Goal: Transaction & Acquisition: Obtain resource

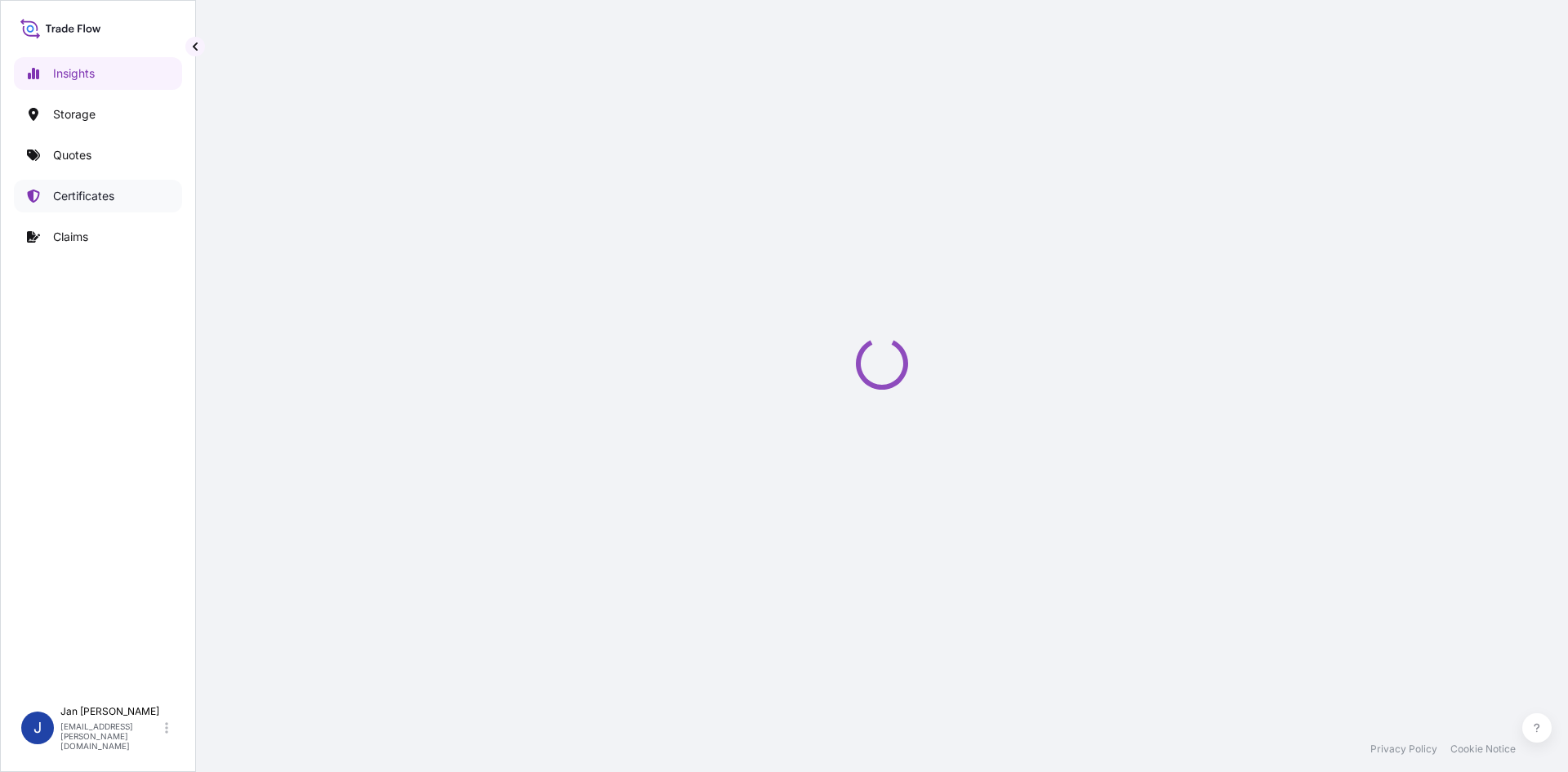
click at [82, 184] on link "Certificates" at bounding box center [98, 195] width 168 height 33
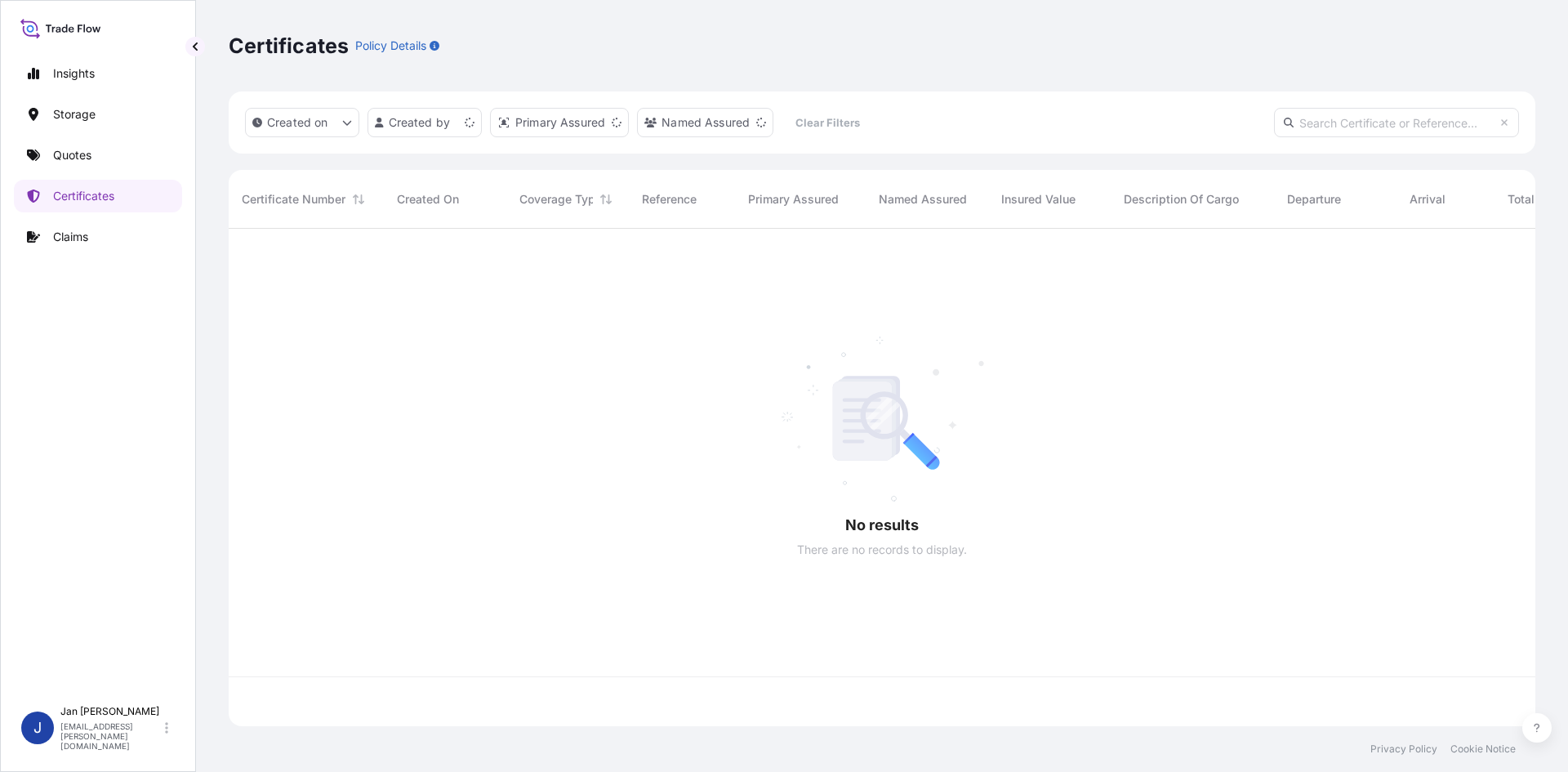
scroll to position [494, 1294]
click at [1296, 122] on input "text" at bounding box center [1396, 121] width 245 height 29
paste input "1187401113"
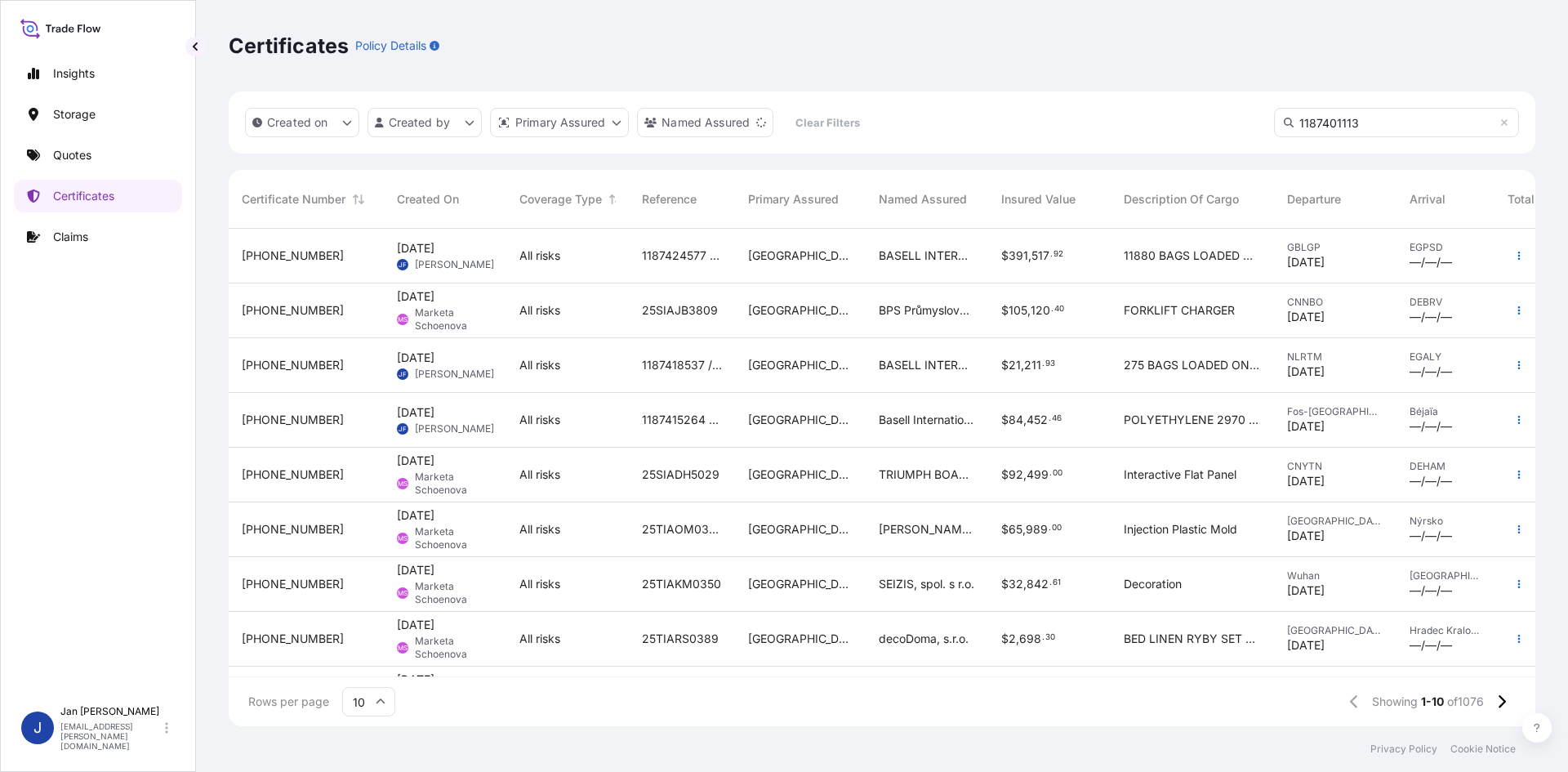
click at [1373, 137] on div "Created on Created by Primary Assured Named Assured Clear Filters 1187401113" at bounding box center [882, 122] width 1307 height 62
click at [1376, 121] on input "1187401113" at bounding box center [1396, 121] width 245 height 29
type input "1187401113"
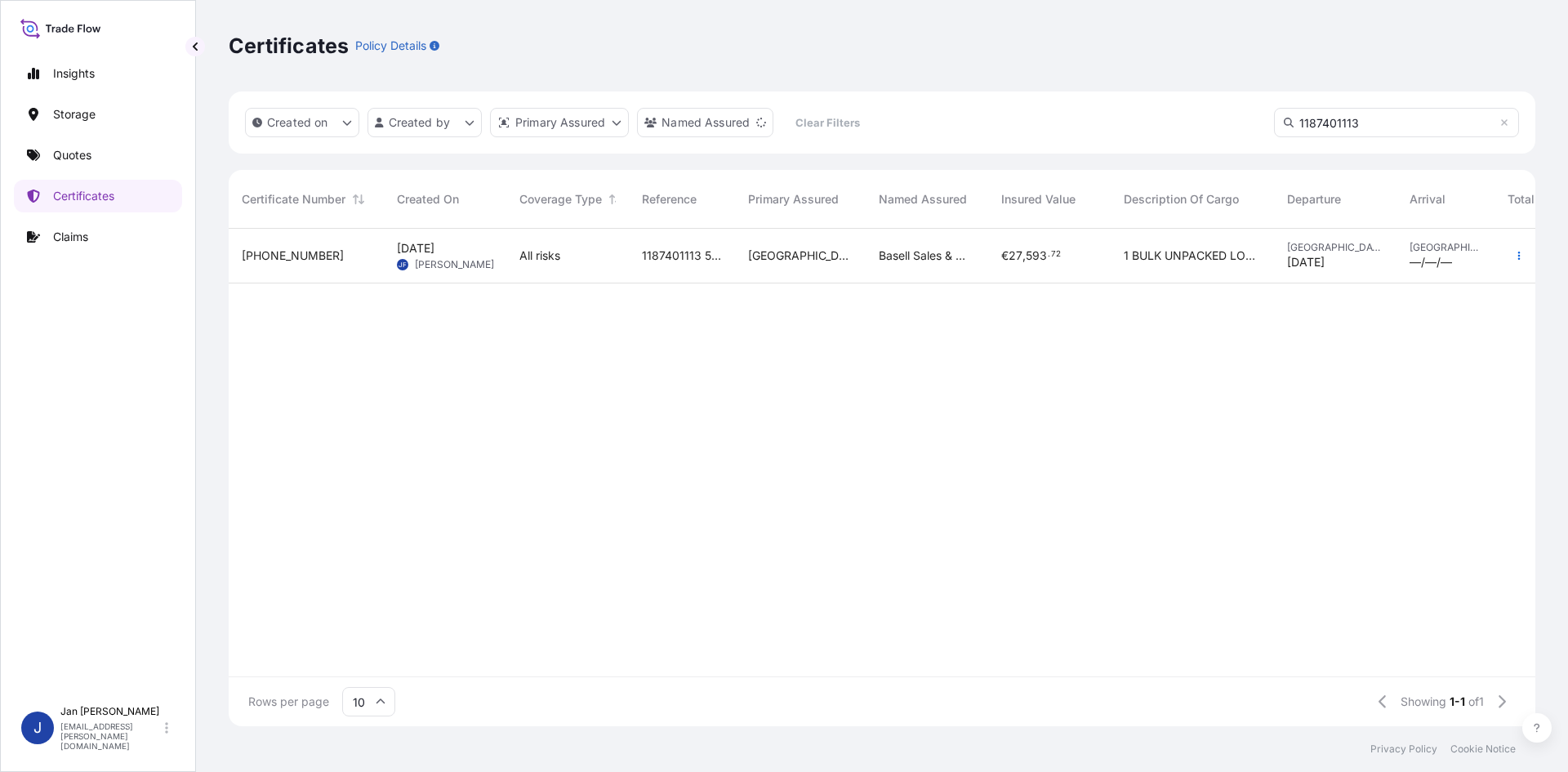
click at [317, 254] on div "[PHONE_NUMBER]" at bounding box center [306, 255] width 129 height 17
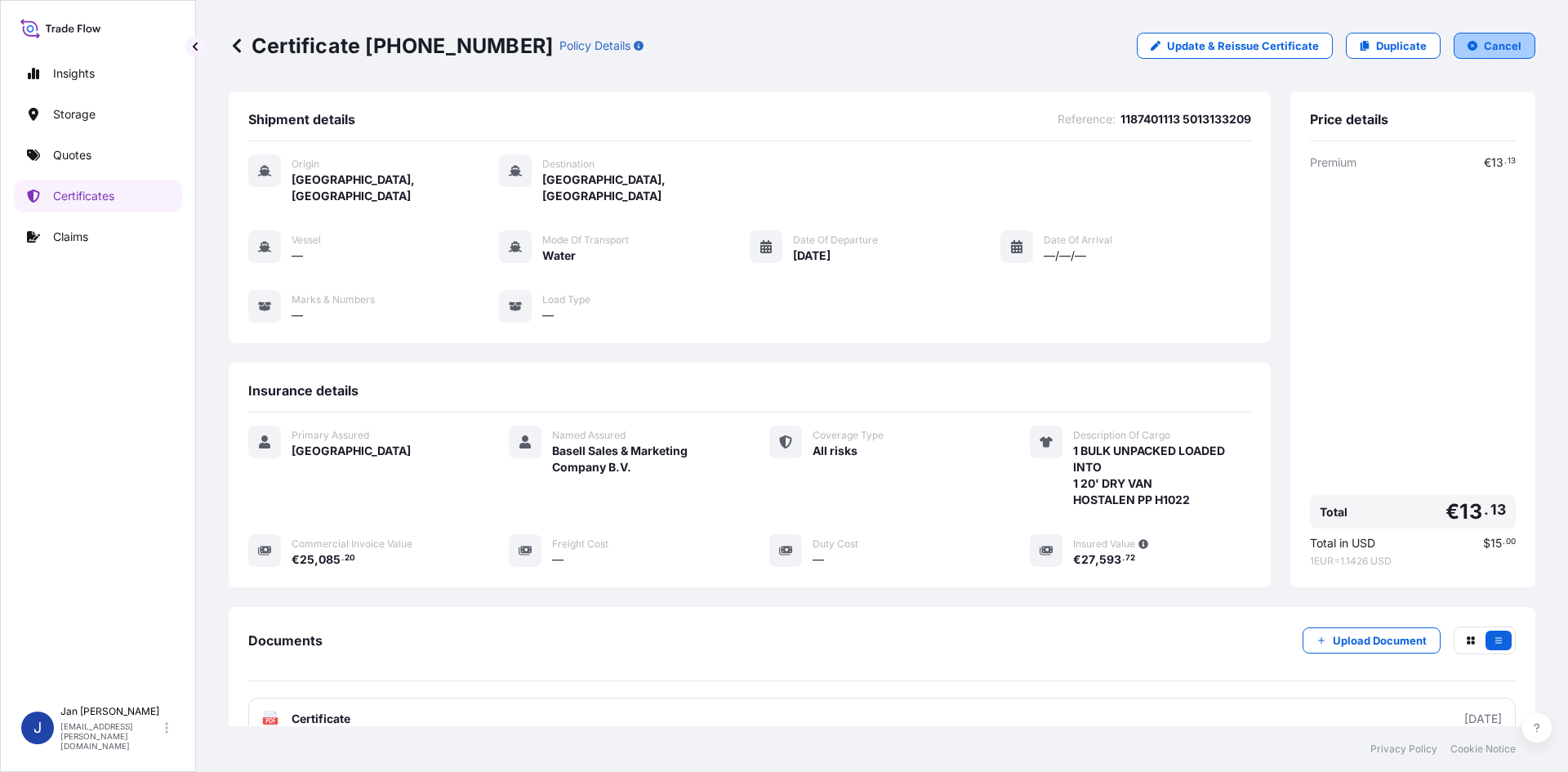
click at [1455, 46] on button "Cancel" at bounding box center [1494, 46] width 82 height 26
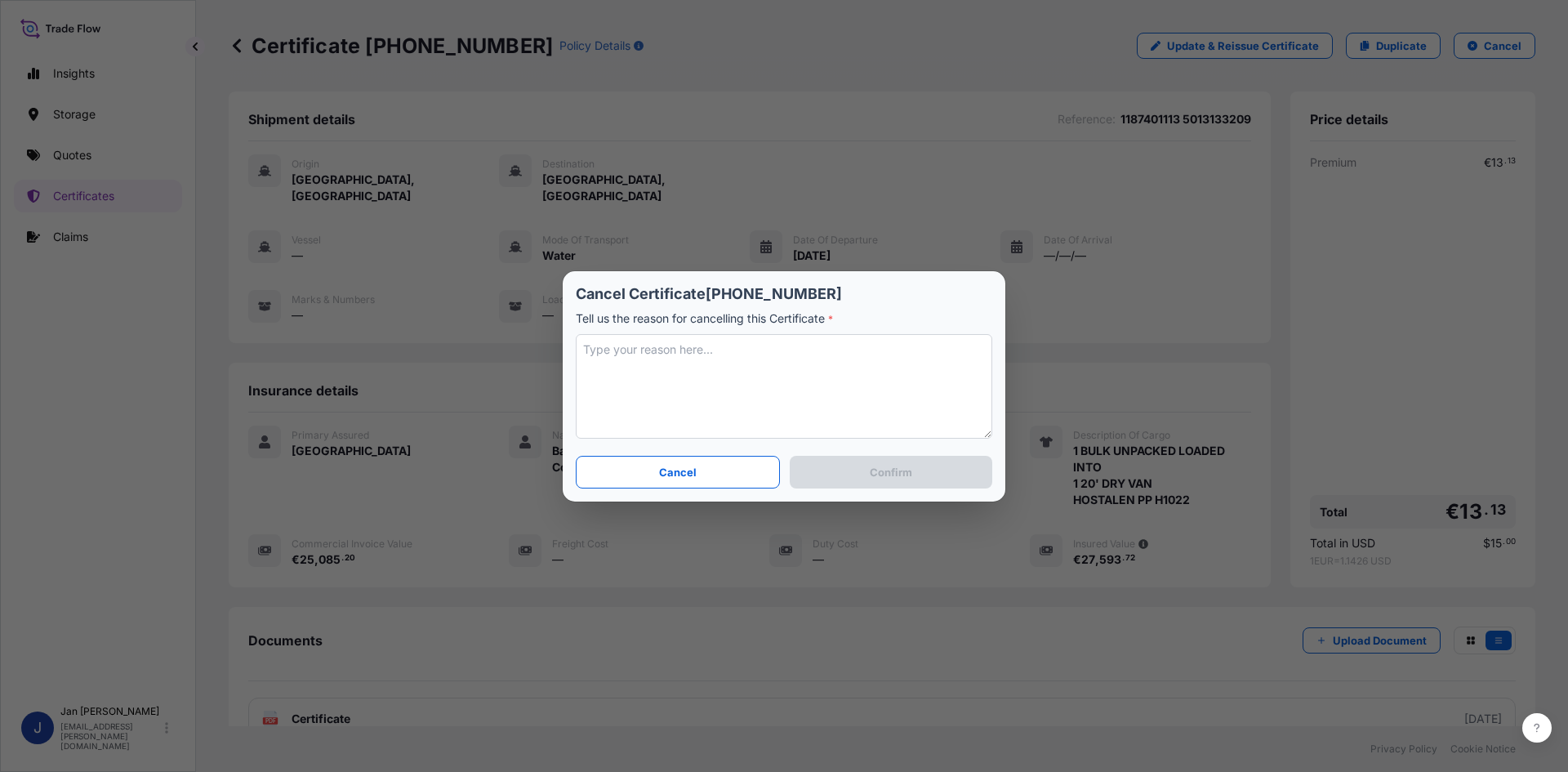
click at [745, 366] on textarea at bounding box center [784, 386] width 416 height 105
type textarea "Incorrect invoice amount"
click at [857, 468] on button "Confirm" at bounding box center [891, 472] width 202 height 33
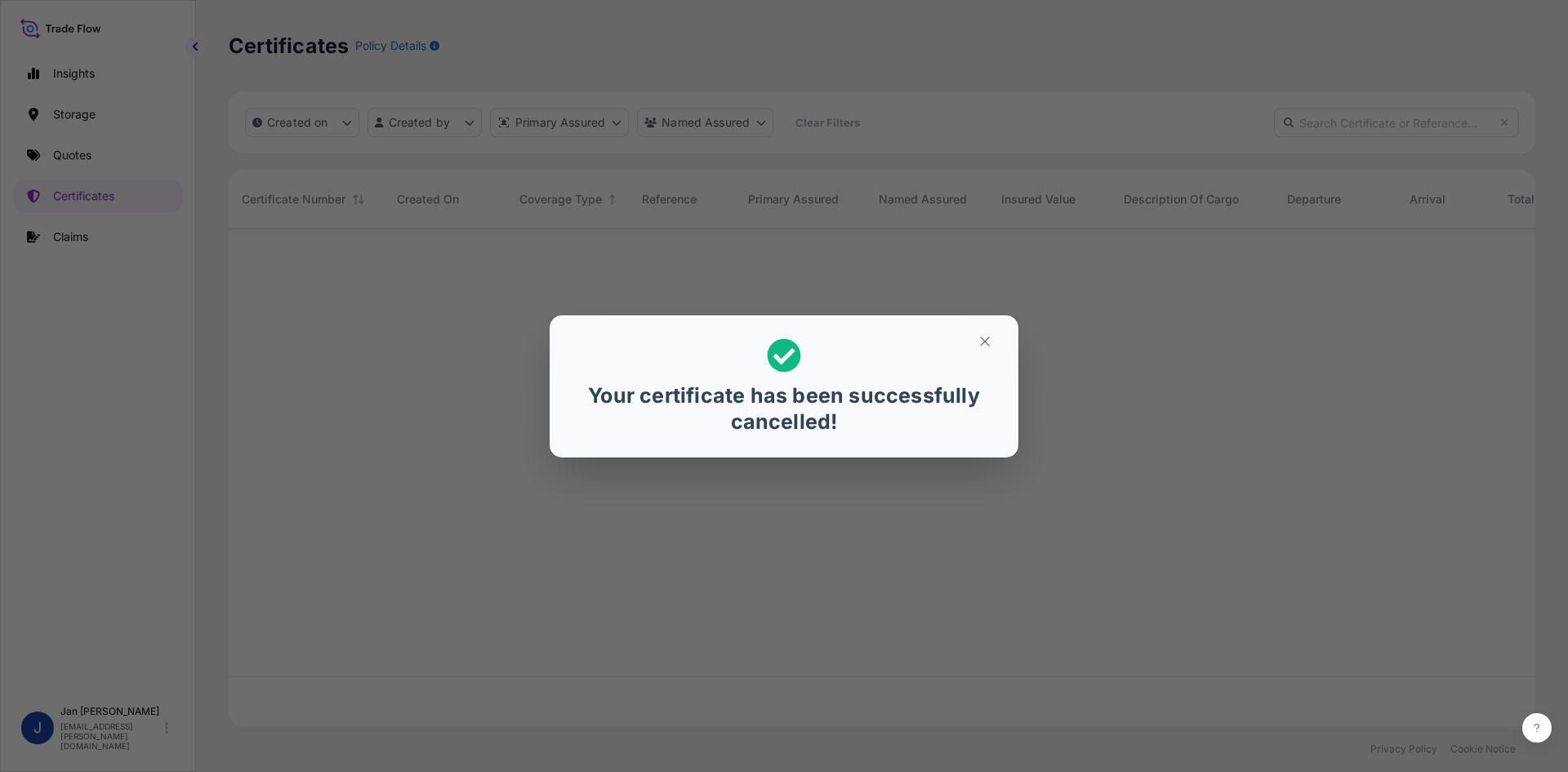
scroll to position [494, 1294]
click at [145, 339] on div "Your certificate has been successfully cancelled!" at bounding box center [784, 386] width 1568 height 772
click at [98, 161] on div "Your certificate has been successfully cancelled!" at bounding box center [784, 386] width 1568 height 772
click at [120, 150] on div "Your certificate has been successfully cancelled!" at bounding box center [784, 386] width 1568 height 772
click at [111, 153] on div "Your certificate has been successfully cancelled!" at bounding box center [784, 386] width 1568 height 772
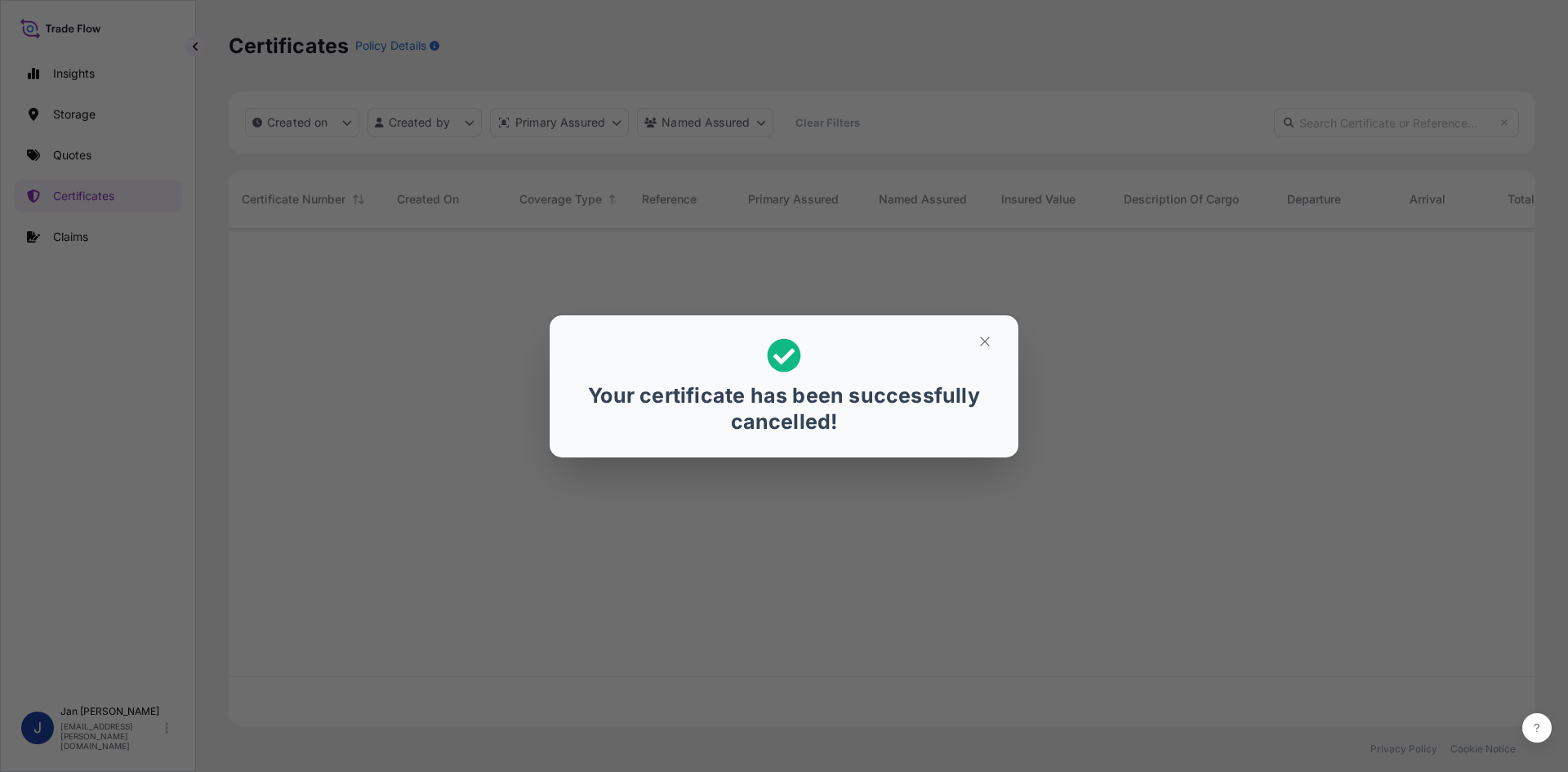
click at [111, 153] on div "Your certificate has been successfully cancelled!" at bounding box center [784, 386] width 1568 height 772
click at [111, 156] on div "Your certificate has been successfully cancelled!" at bounding box center [784, 386] width 1568 height 772
click at [987, 342] on icon "button" at bounding box center [984, 341] width 15 height 15
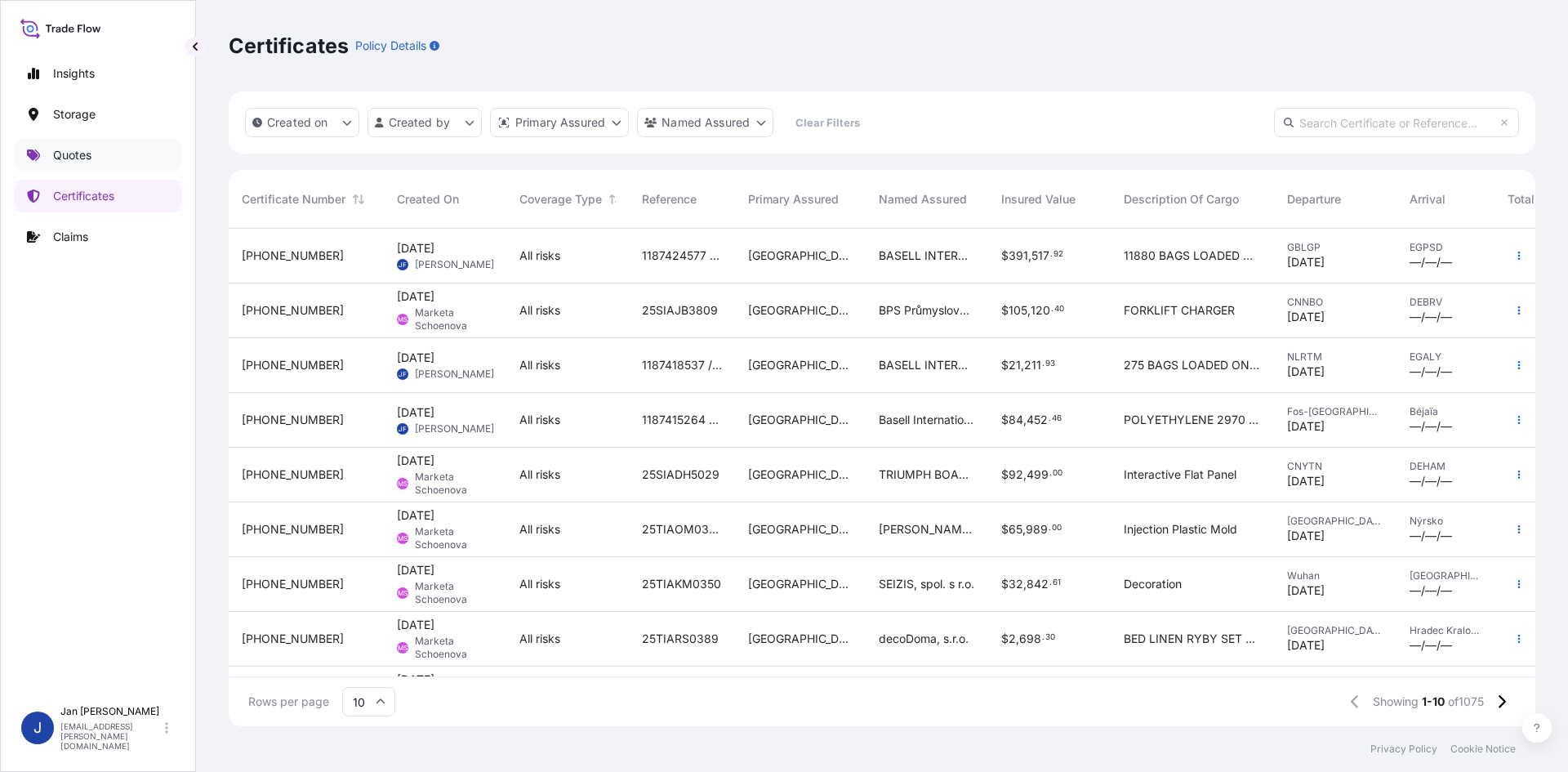
click at [151, 165] on link "Quotes" at bounding box center [98, 155] width 168 height 33
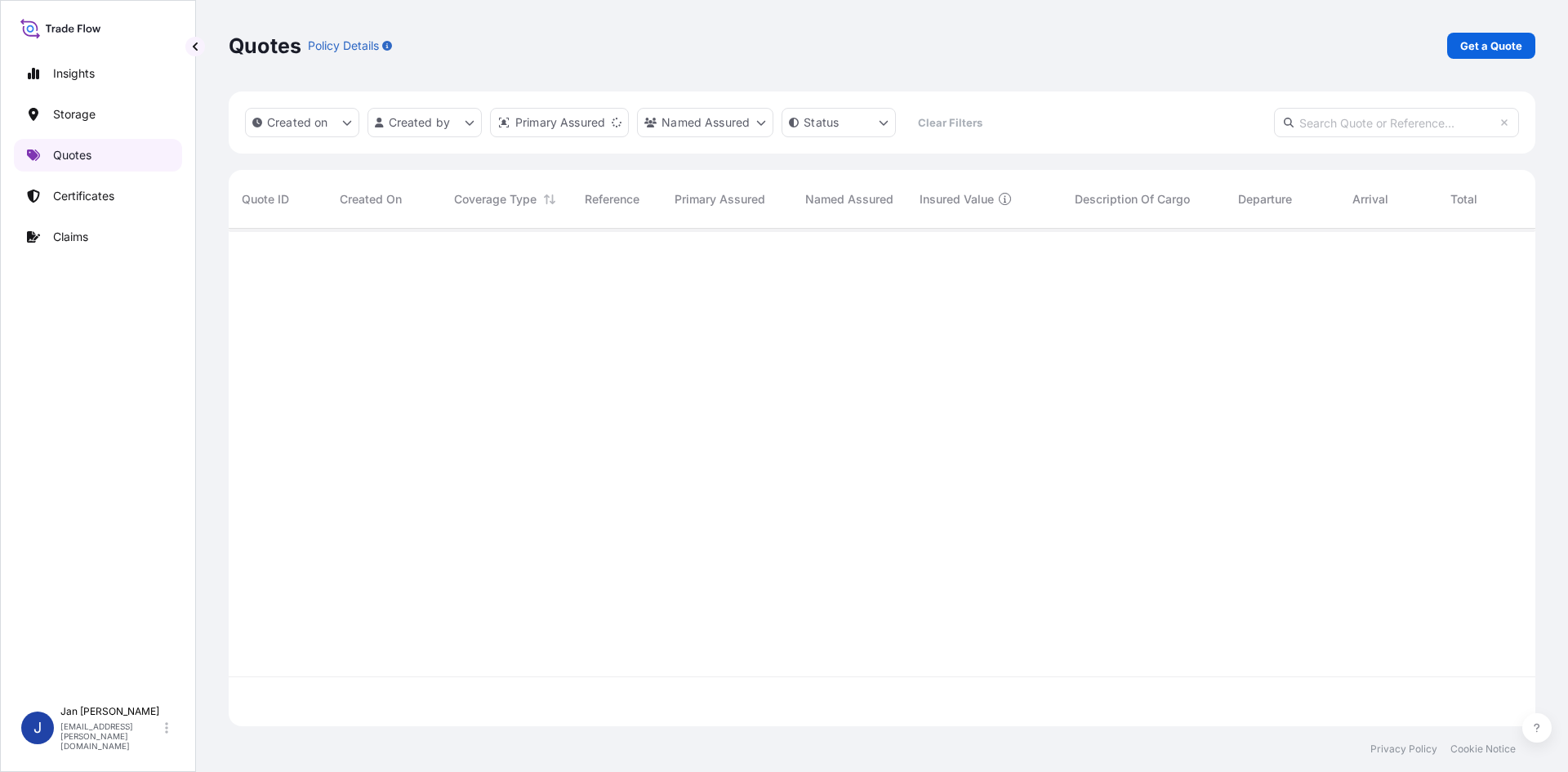
scroll to position [494, 1294]
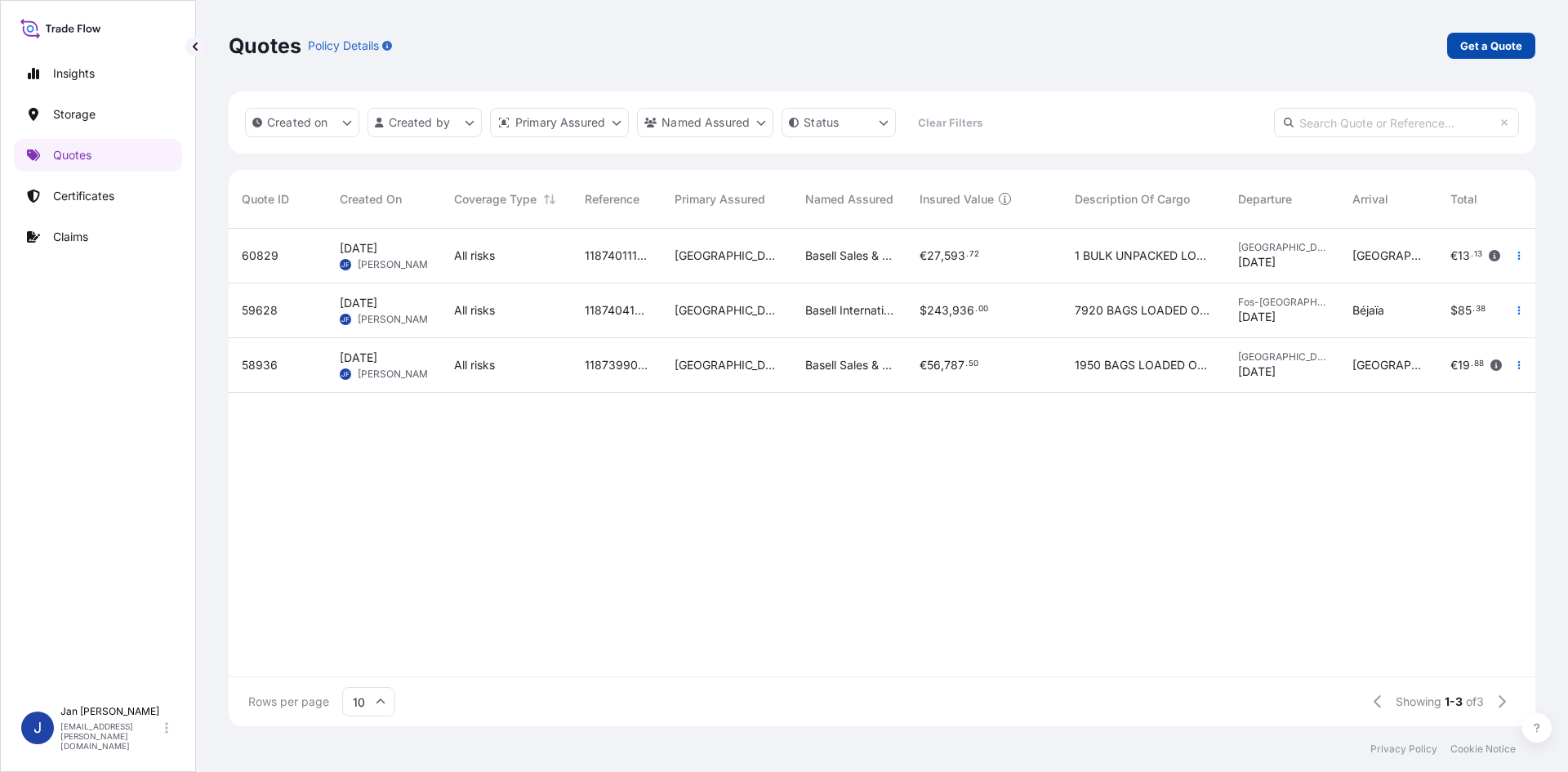
click at [1486, 33] on link "Get a Quote" at bounding box center [1491, 46] width 88 height 26
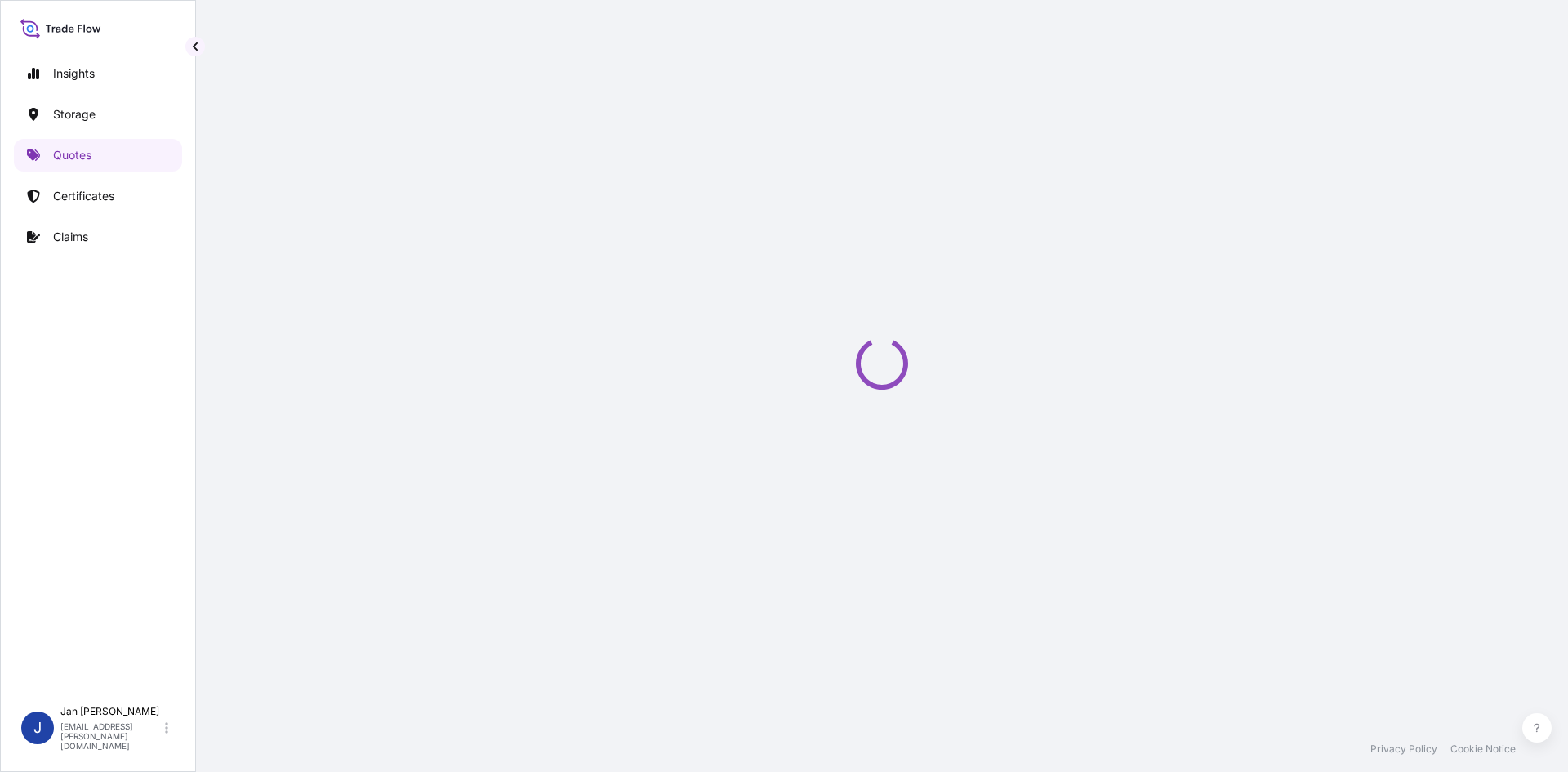
select select "Water"
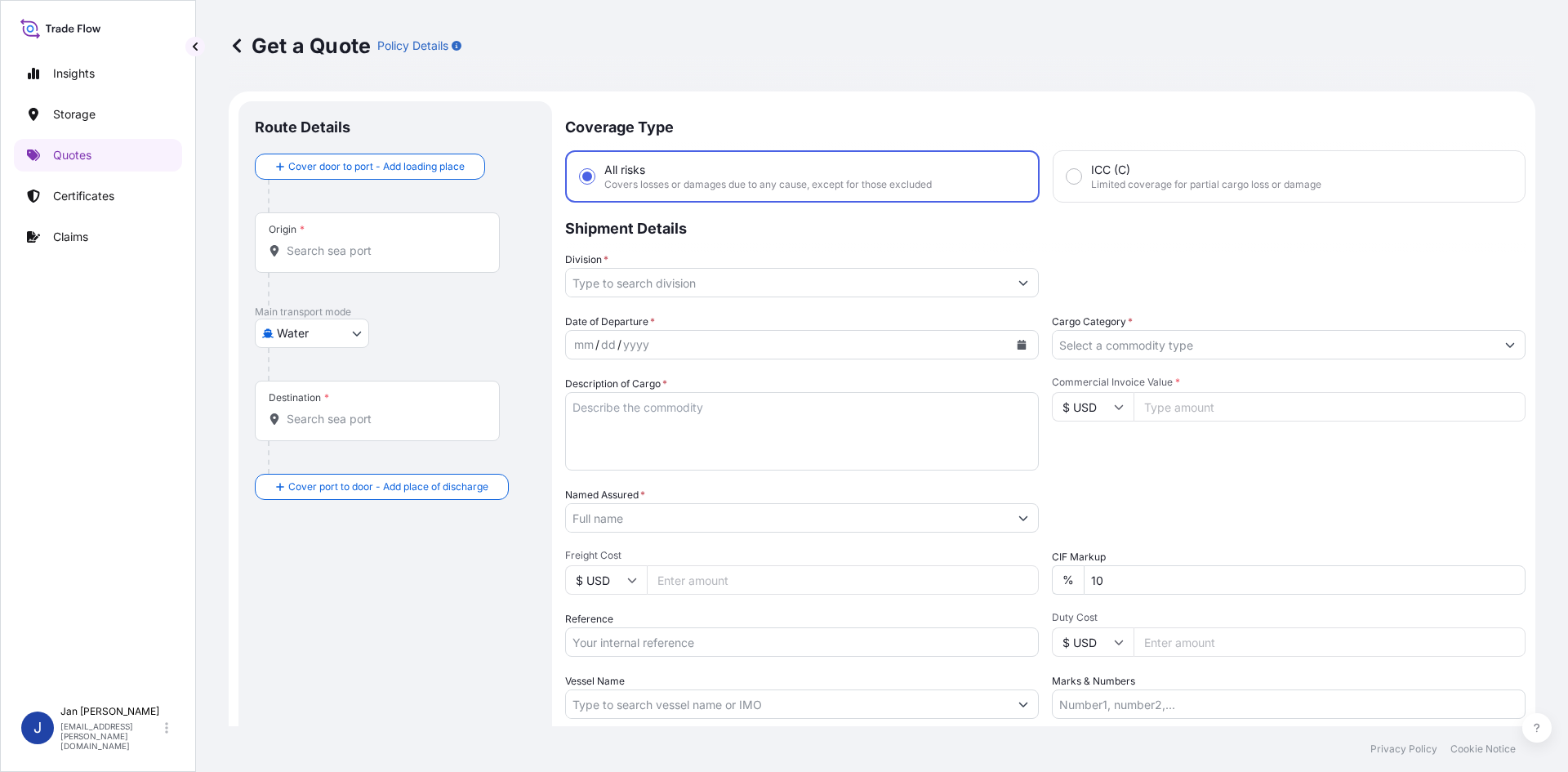
scroll to position [26, 0]
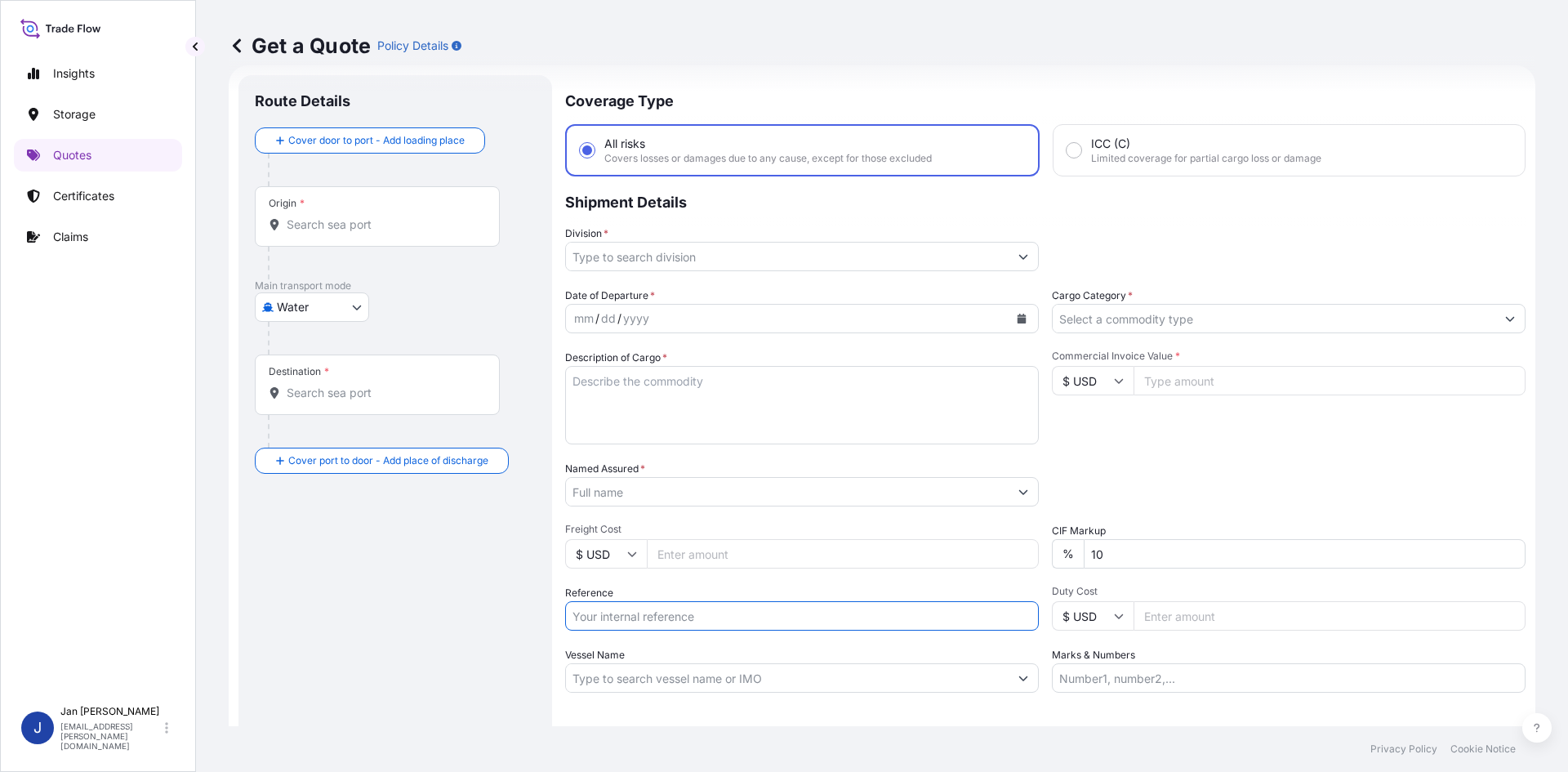
click at [659, 614] on input "Reference" at bounding box center [802, 615] width 474 height 29
paste input "1187401113"
click at [663, 601] on input "1187401113" at bounding box center [802, 615] width 474 height 29
paste input "5013133209"
click at [607, 615] on input "1187401113 5013133209" at bounding box center [802, 615] width 474 height 29
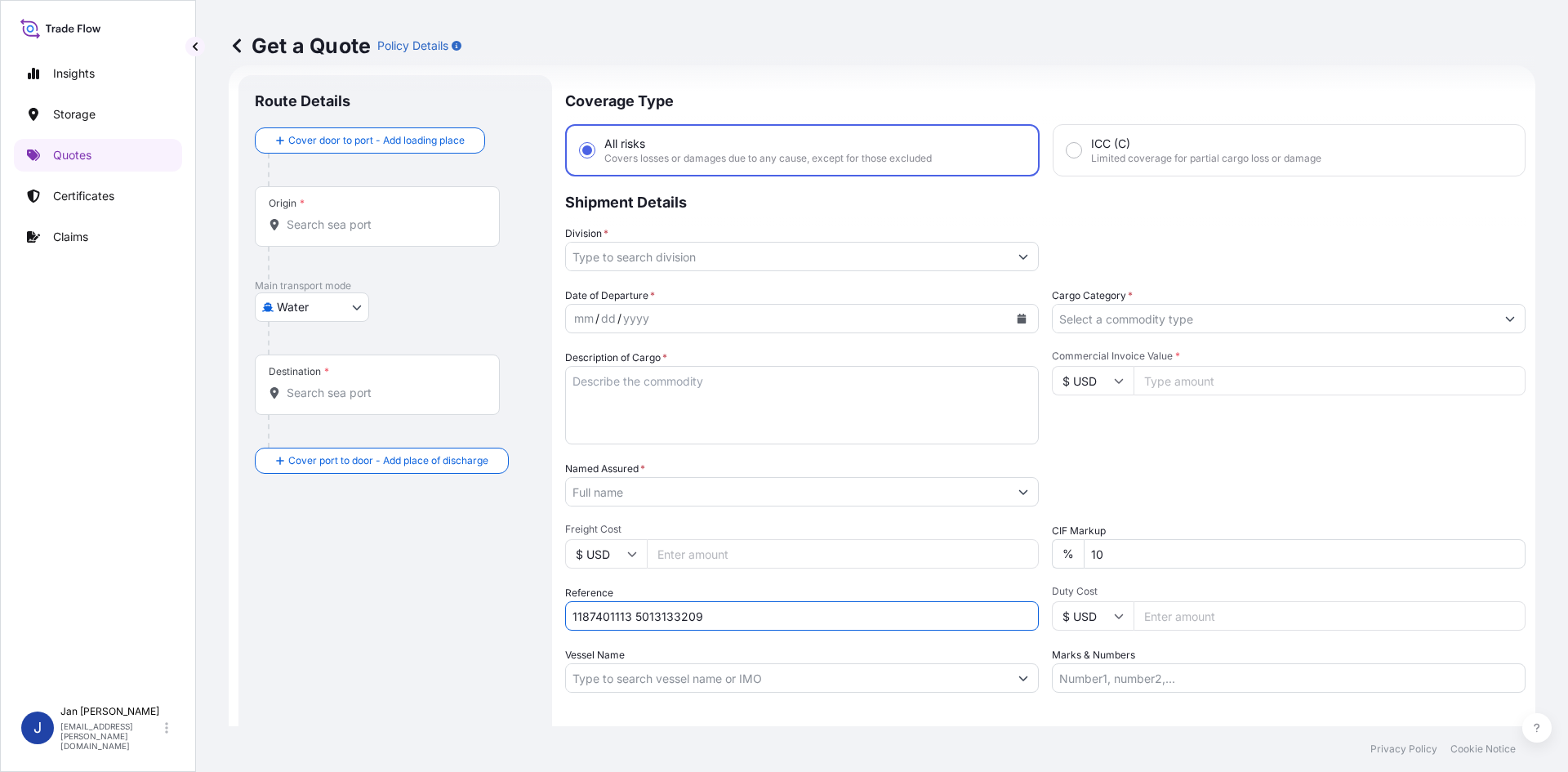
click at [607, 615] on input "1187401113 5013133209" at bounding box center [802, 615] width 474 height 29
type input "1187401113 5013133209"
click at [1018, 320] on icon "Calendar" at bounding box center [1022, 318] width 9 height 10
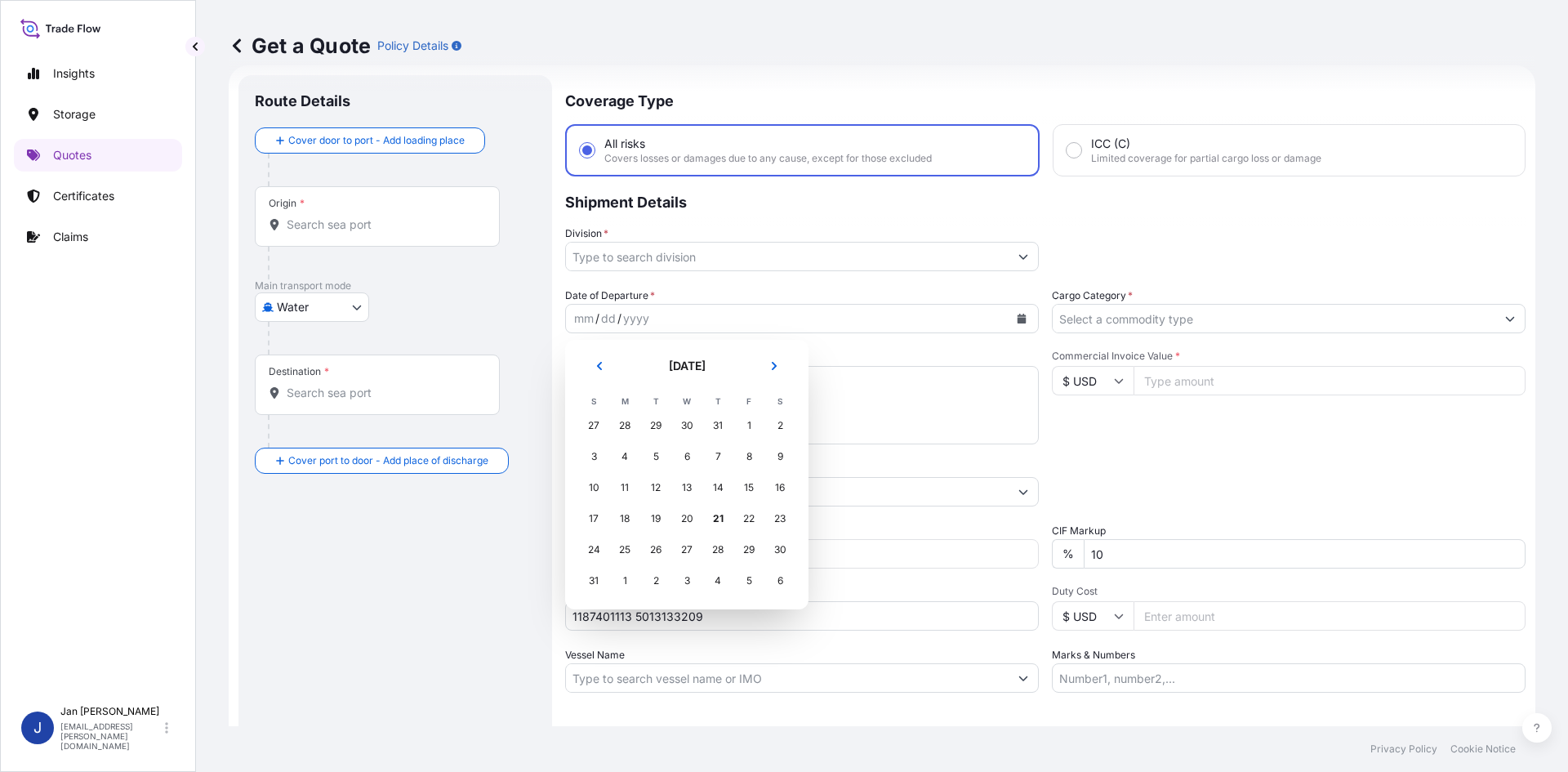
click at [702, 423] on td "30" at bounding box center [686, 425] width 31 height 31
click at [603, 379] on header "[DATE]" at bounding box center [687, 372] width 217 height 40
click at [604, 370] on button "Previous" at bounding box center [599, 366] width 36 height 26
click at [735, 548] on div "1" at bounding box center [748, 549] width 29 height 29
click at [725, 549] on div "31" at bounding box center [718, 549] width 29 height 29
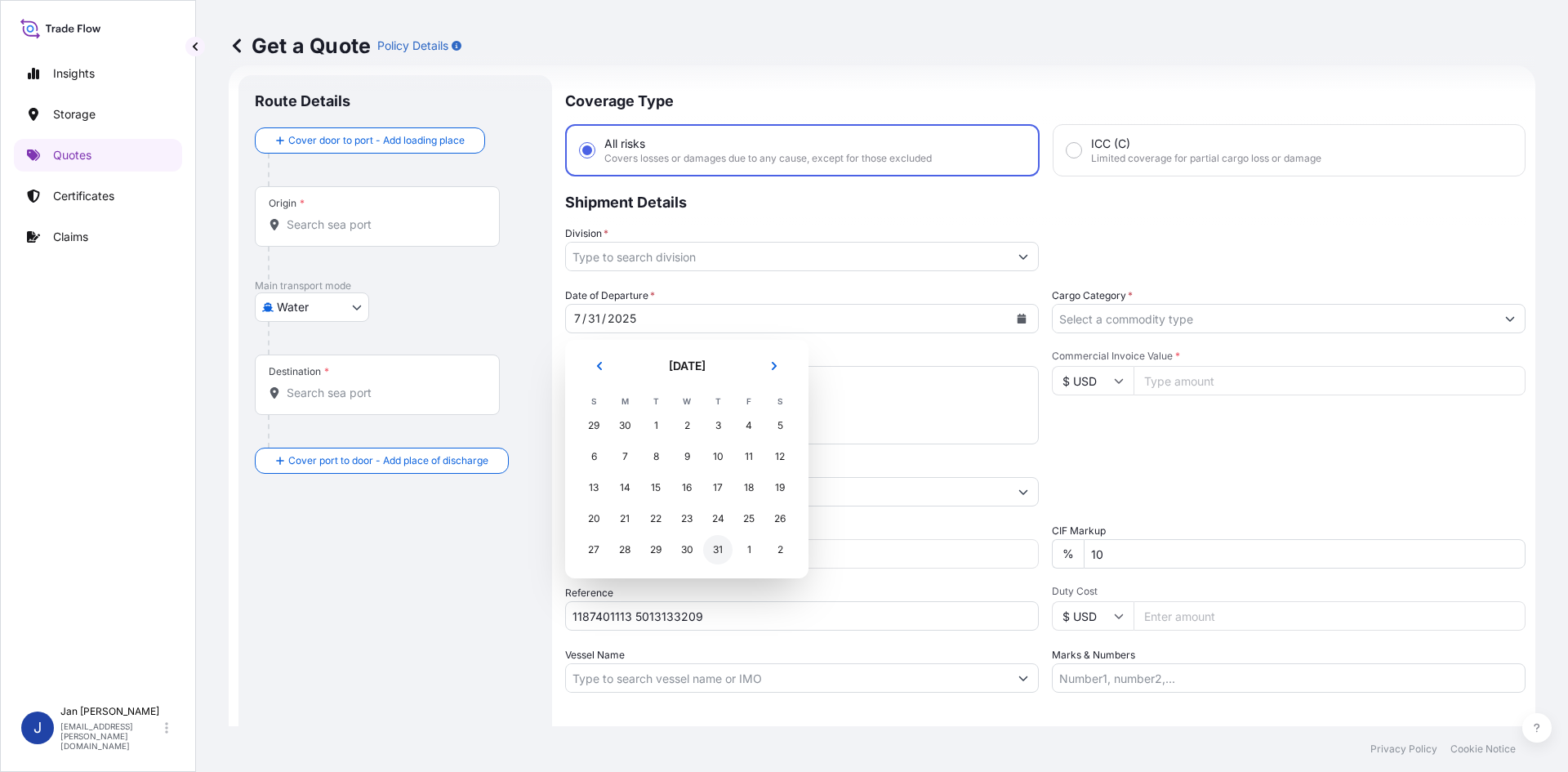
click at [725, 550] on div "31" at bounding box center [718, 549] width 29 height 29
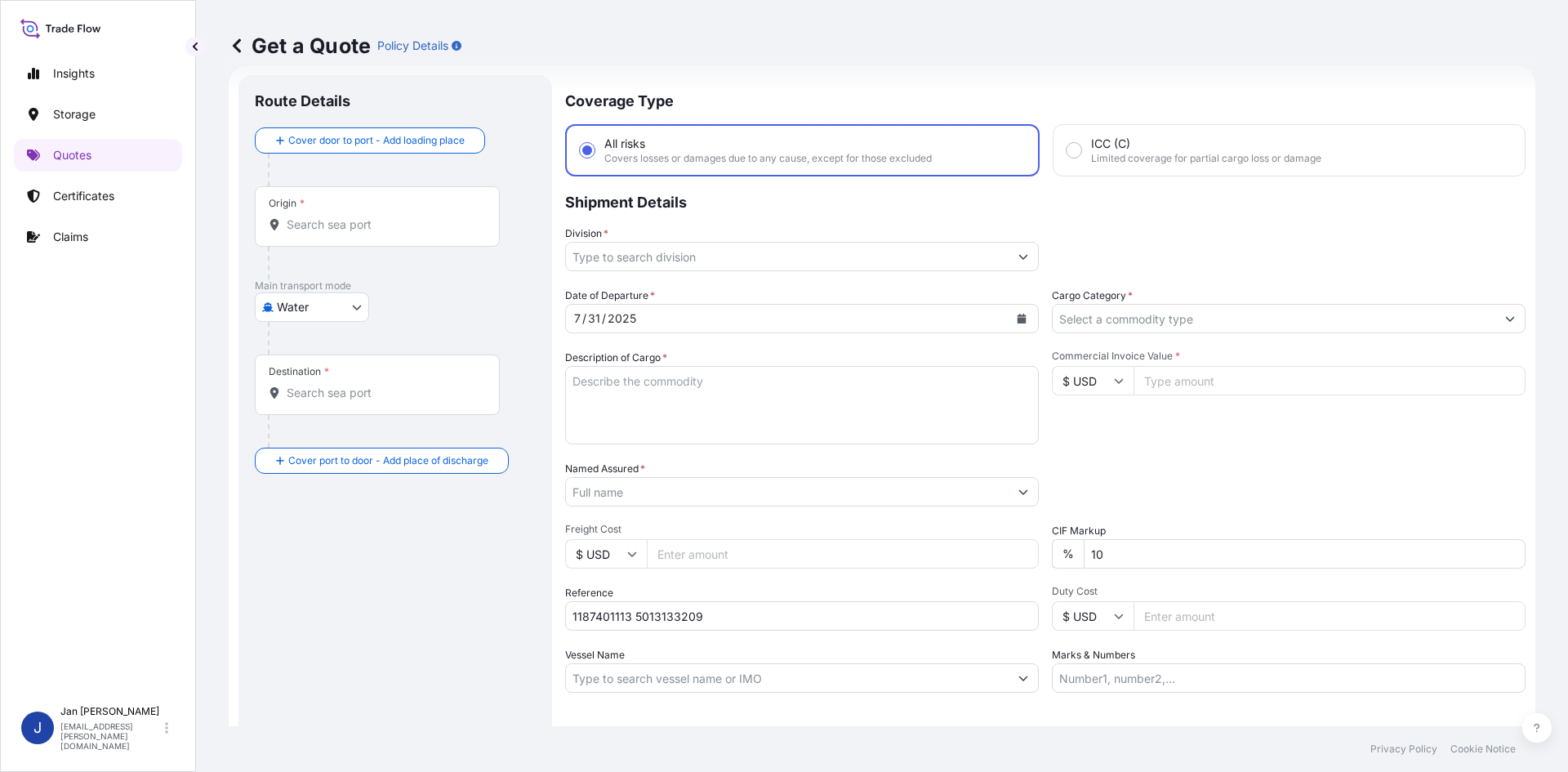
click at [805, 275] on div "Coverage Type All risks Covers losses or damages due to any cause, except for t…" at bounding box center [1045, 444] width 961 height 739
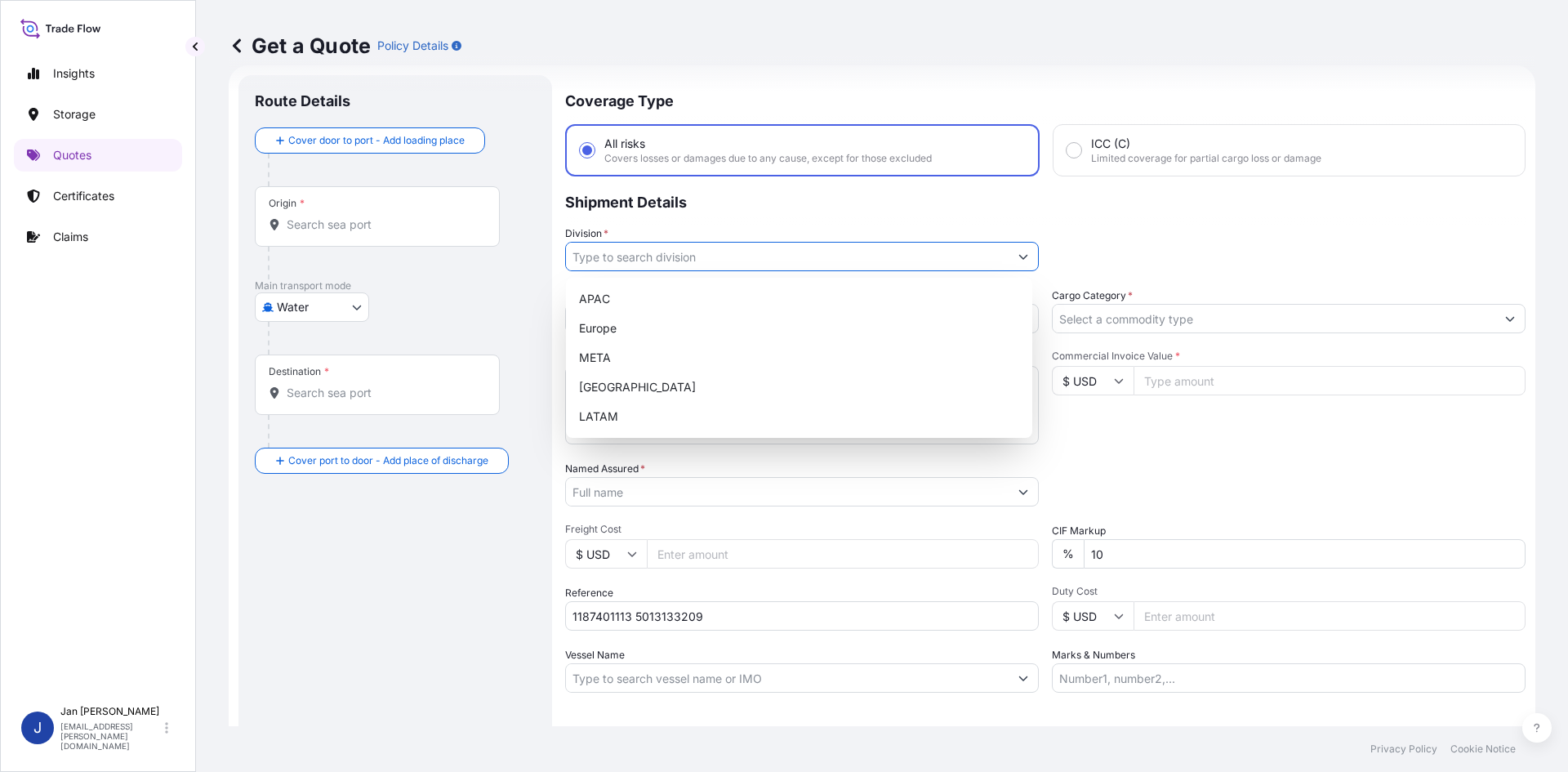
click at [819, 255] on input "Division *" at bounding box center [787, 256] width 443 height 29
click at [777, 333] on div "Europe" at bounding box center [799, 327] width 453 height 29
type input "Europe"
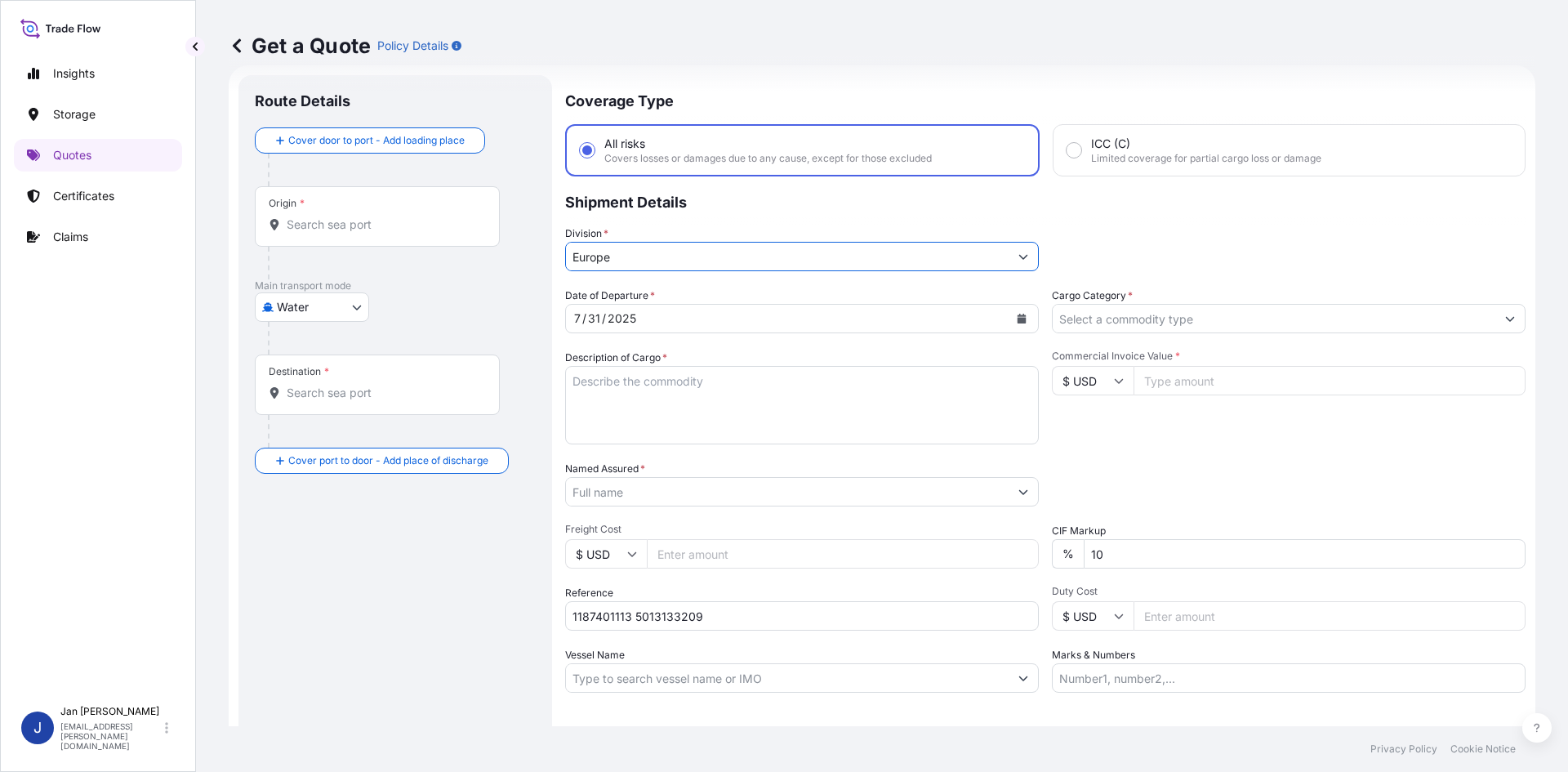
click at [1145, 320] on input "Cargo Category *" at bounding box center [1274, 318] width 443 height 29
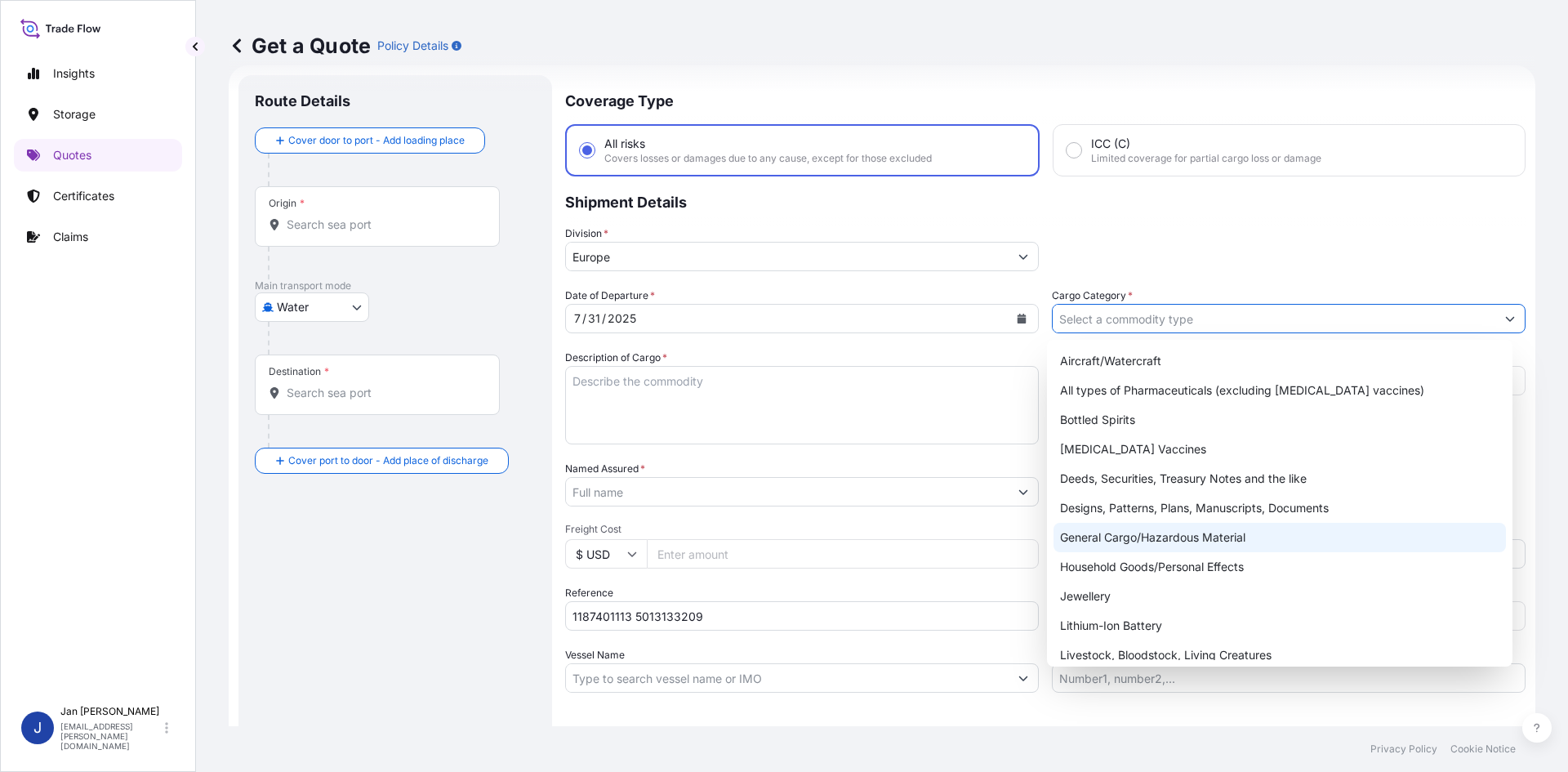
click at [1135, 533] on div "General Cargo/Hazardous Material" at bounding box center [1280, 537] width 453 height 29
type input "General Cargo/Hazardous Material"
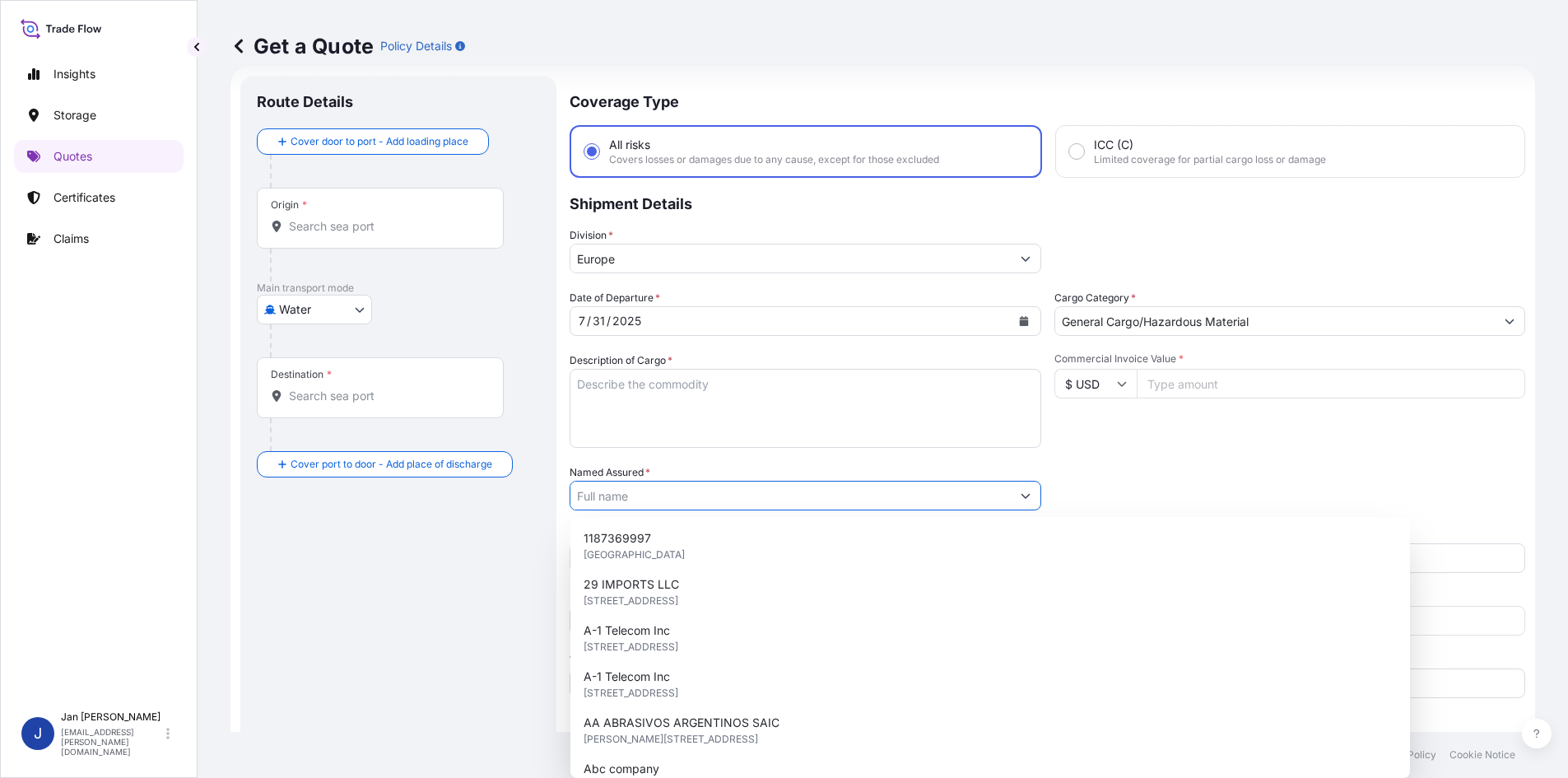
click at [959, 501] on input "Named Assured *" at bounding box center [791, 495] width 440 height 29
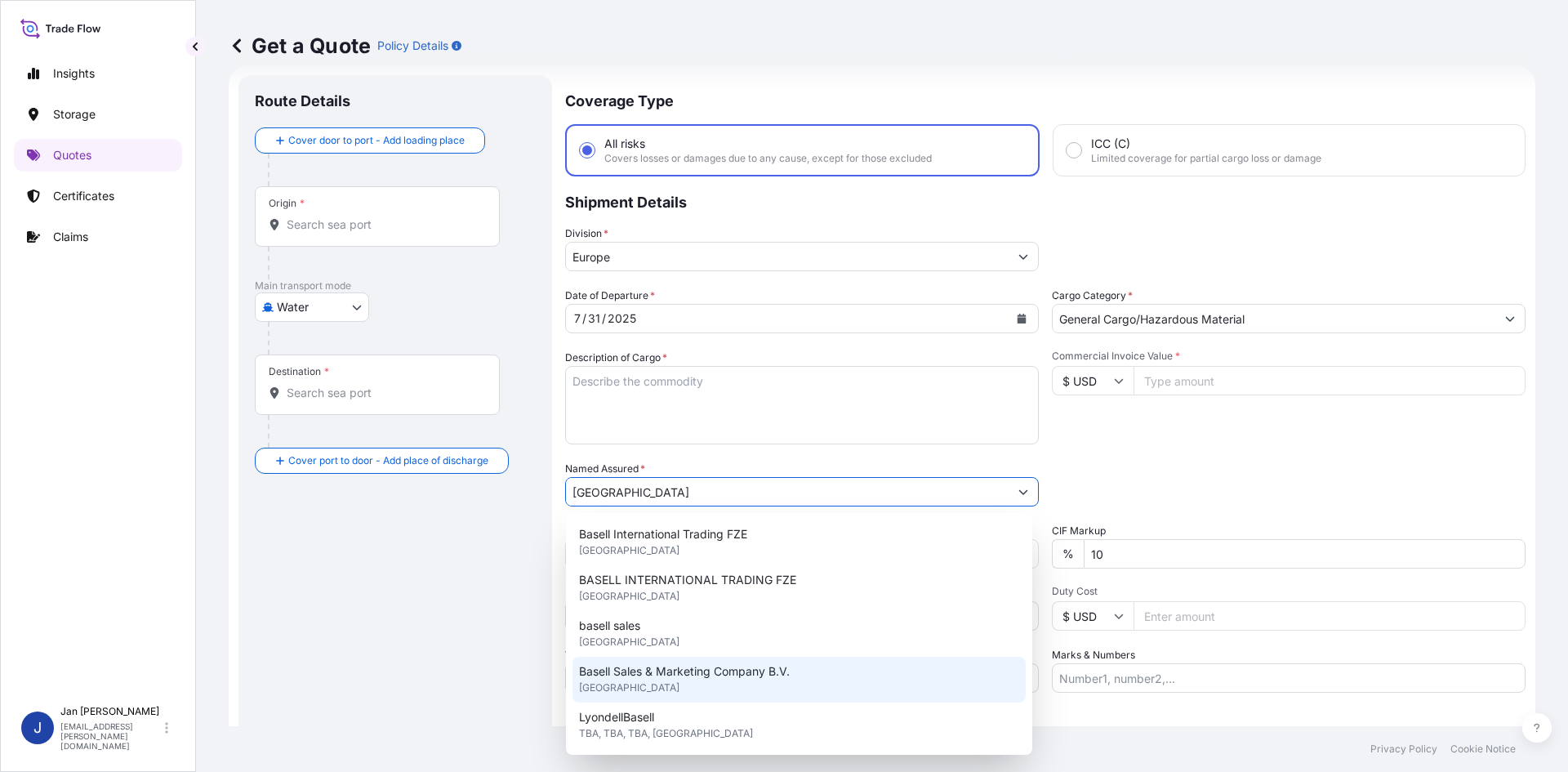
click at [719, 672] on span "Basell Sales & Marketing Company B.V." at bounding box center [684, 671] width 210 height 17
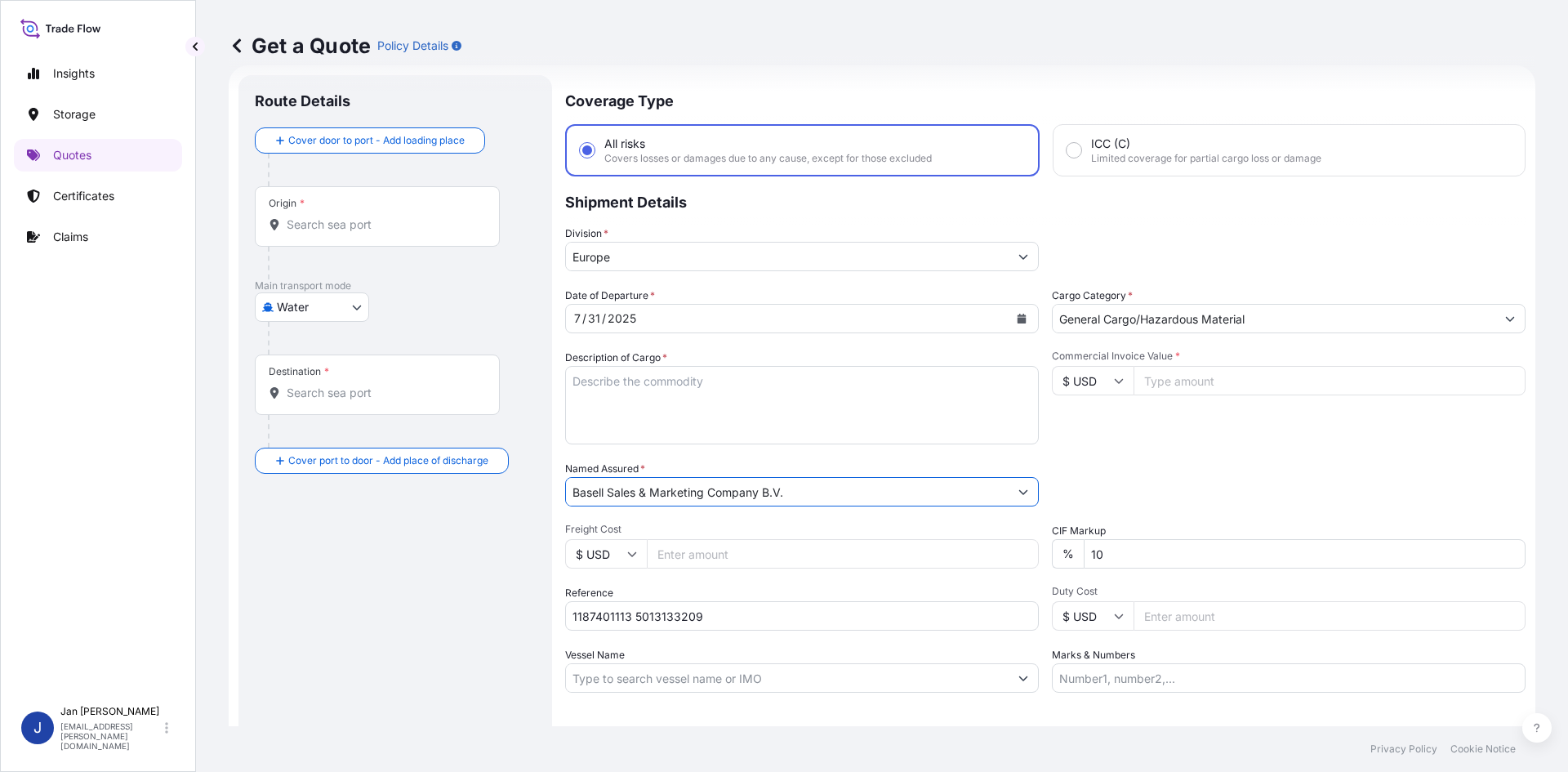
type input "Basell Sales & Marketing Company B.V."
click at [998, 554] on input "Freight Cost" at bounding box center [843, 553] width 392 height 29
click at [1145, 495] on div "Packing Category Type to search a container mode Please select a primary mode o…" at bounding box center [1289, 483] width 474 height 46
click at [585, 415] on textarea "Description of Cargo *" at bounding box center [802, 405] width 474 height 78
paste textarea "BULK UNPACKED LOADED INTO 1 20' DRY VAN HOSTALEN PP H1022"
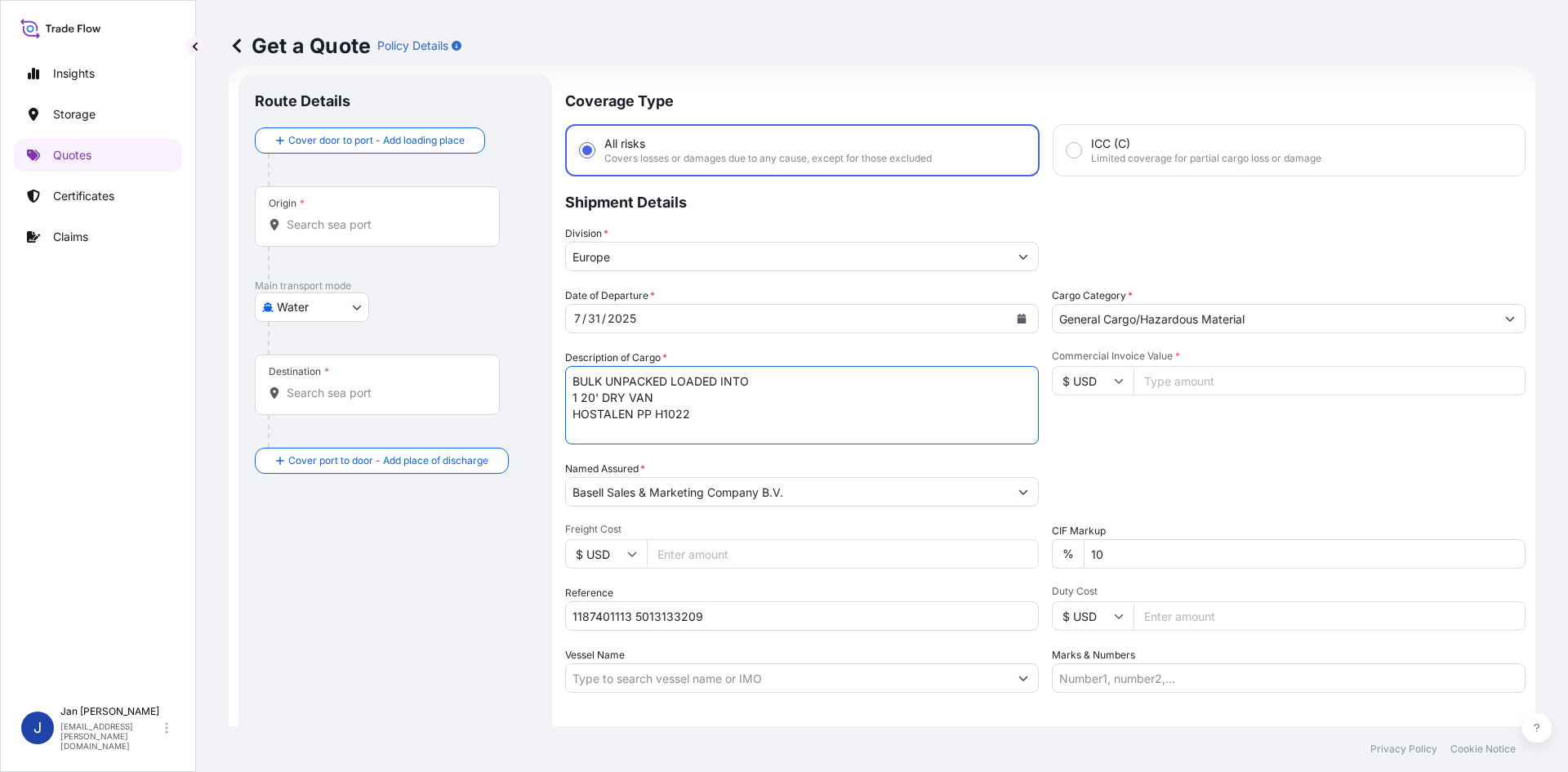
click at [565, 378] on textarea "BULK UNPACKED LOADED INTO 1 20' DRY VAN HOSTALEN PP H1022" at bounding box center [802, 405] width 474 height 78
type textarea "1 BULK UNPACKED LOADED INTO 1 20' DRY VAN HOSTALEN PP H1022"
drag, startPoint x: 362, startPoint y: 249, endPoint x: 372, endPoint y: 237, distance: 15.6
click at [362, 249] on div at bounding box center [383, 262] width 232 height 33
click at [375, 233] on div "Origin *" at bounding box center [377, 216] width 245 height 61
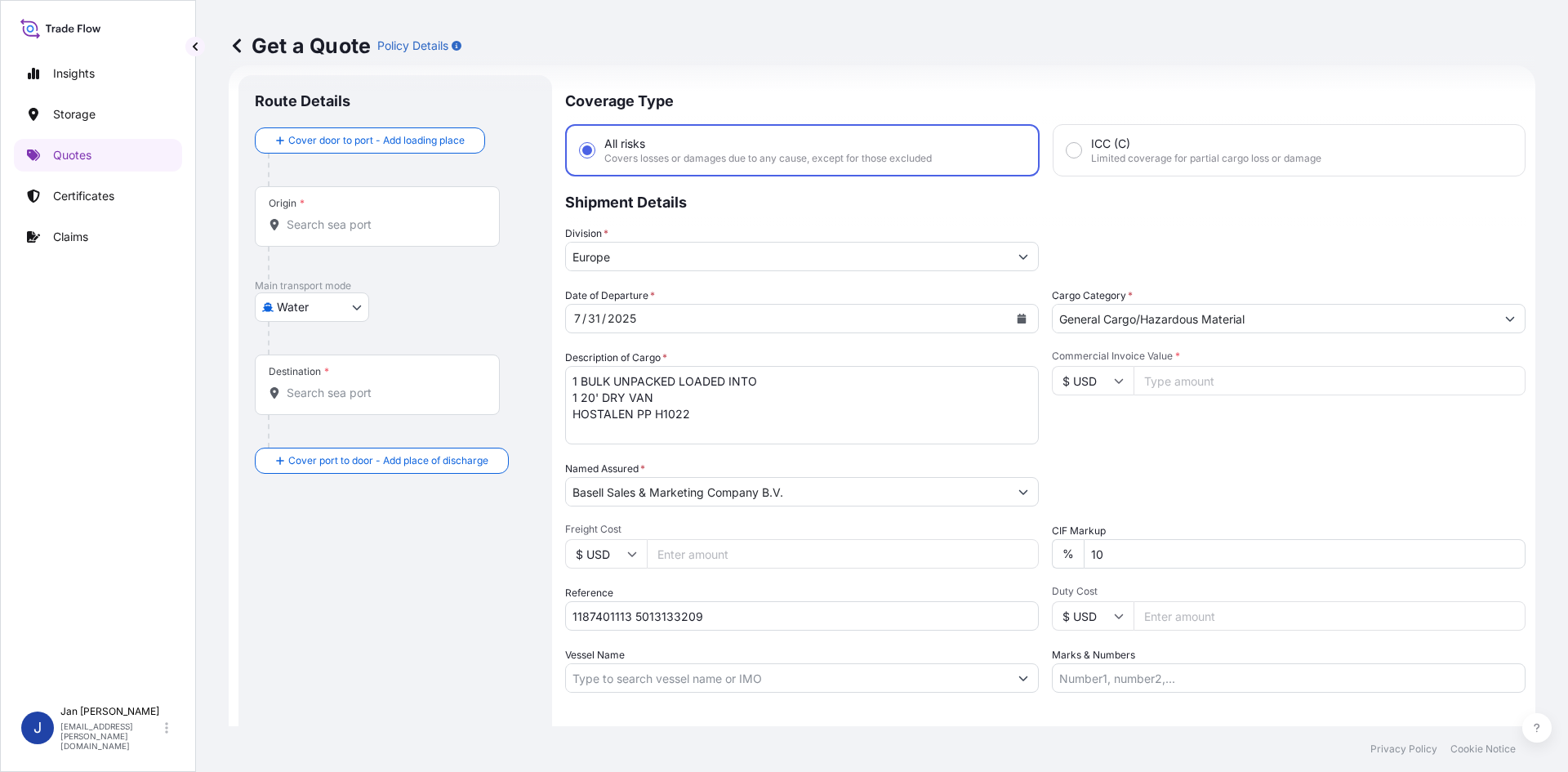
click at [375, 232] on input "Origin *" at bounding box center [383, 224] width 193 height 17
paste input "[GEOGRAPHIC_DATA]"
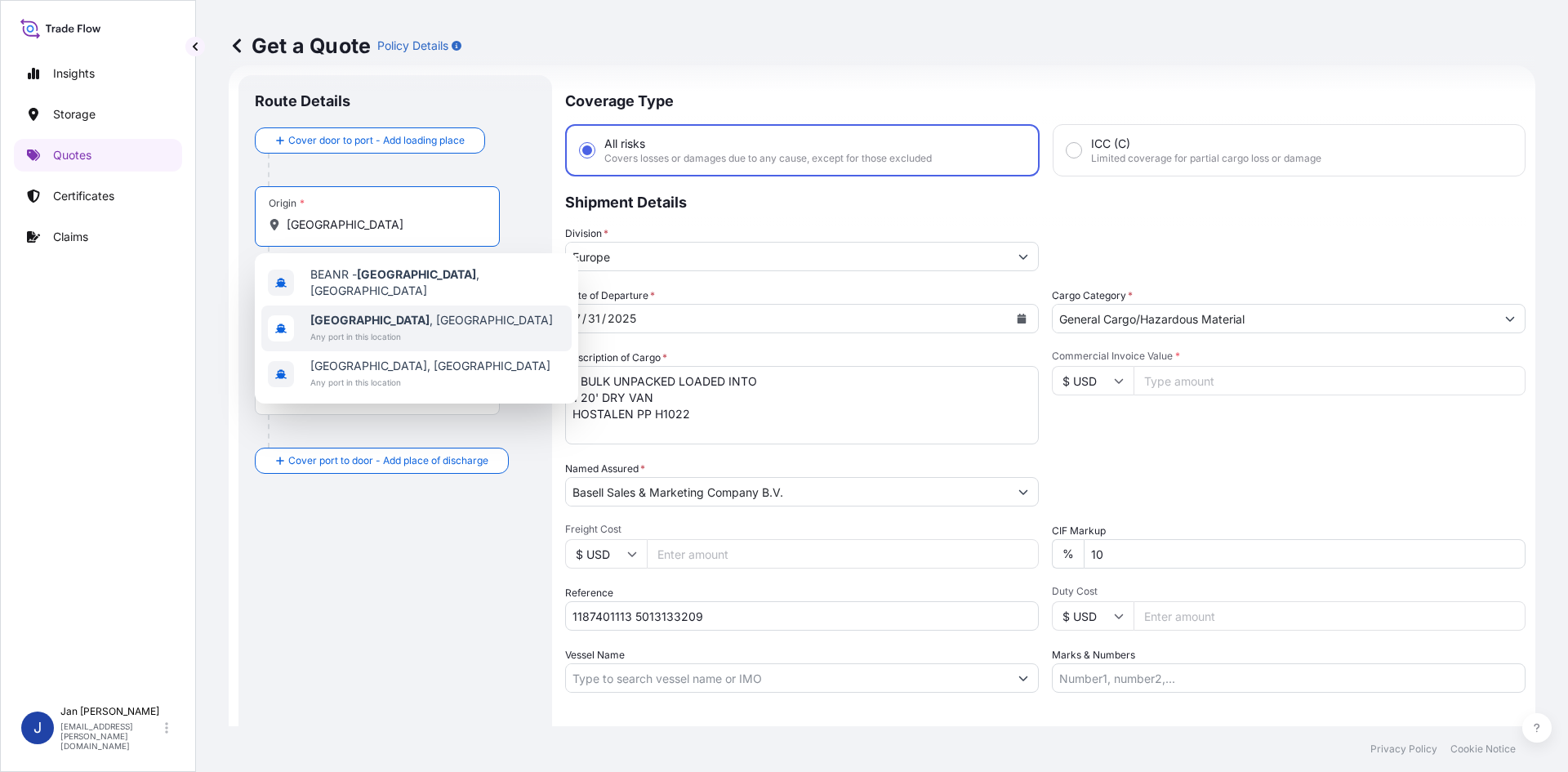
click at [382, 317] on span "[GEOGRAPHIC_DATA] , [GEOGRAPHIC_DATA]" at bounding box center [431, 320] width 242 height 17
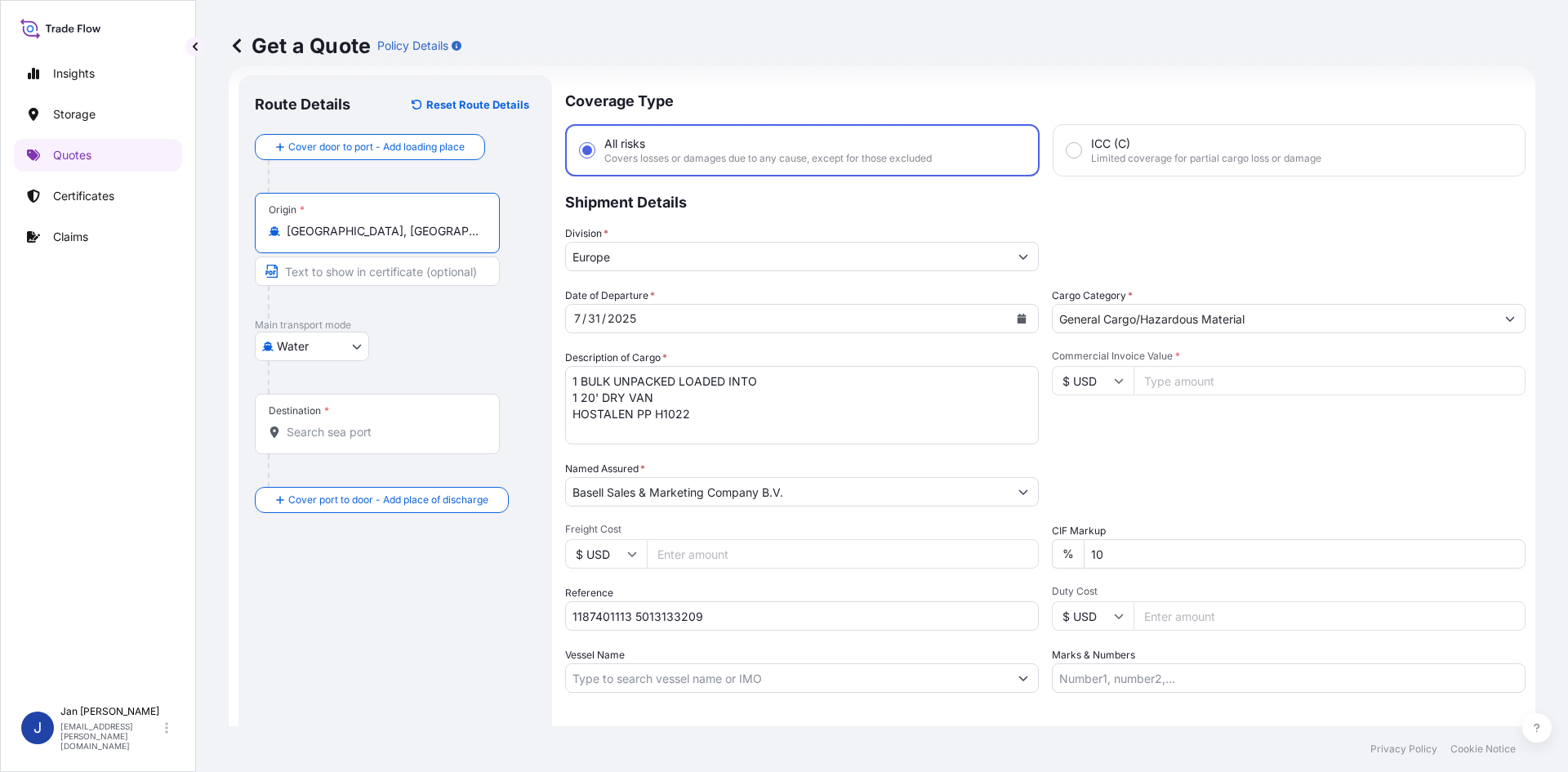
type input "[GEOGRAPHIC_DATA], [GEOGRAPHIC_DATA]"
click at [324, 427] on input "Destination *" at bounding box center [383, 431] width 193 height 17
paste input "[GEOGRAPHIC_DATA]"
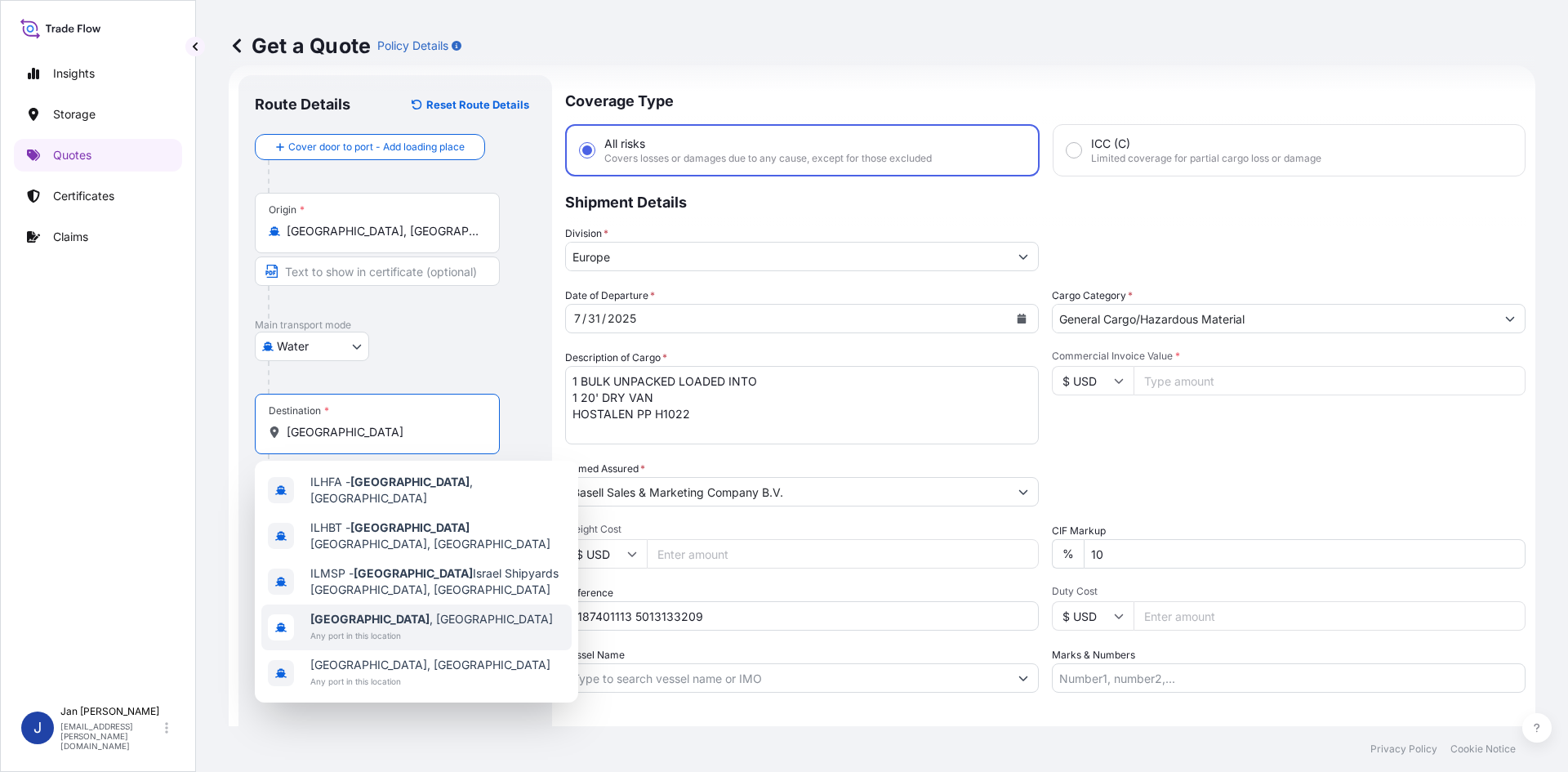
click at [394, 627] on span "Any port in this location" at bounding box center [431, 635] width 242 height 17
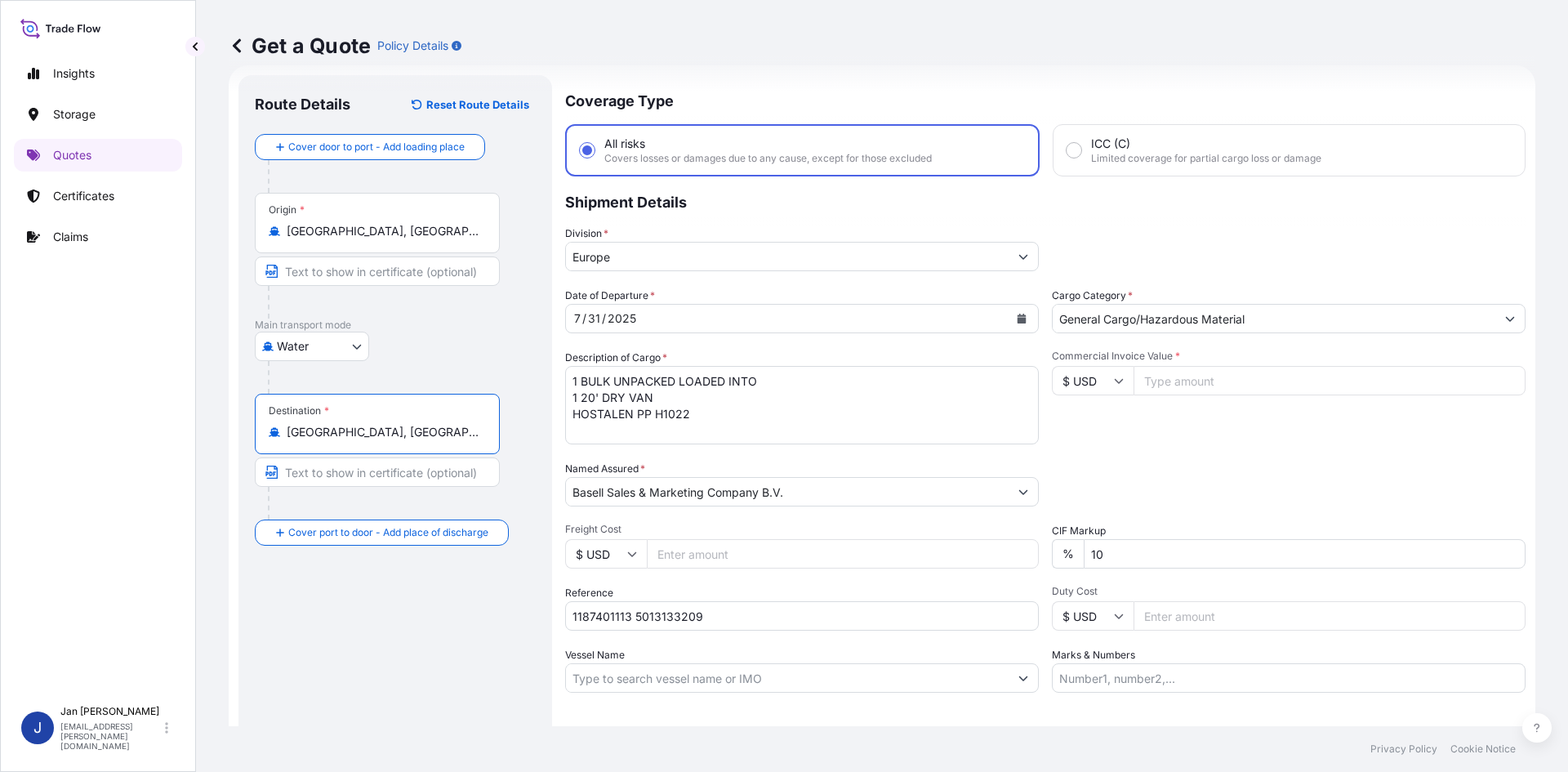
type input "[GEOGRAPHIC_DATA], [GEOGRAPHIC_DATA]"
click at [390, 647] on div "Route Details Reset Route Details Cover door to port - Add loading place Place …" at bounding box center [394, 445] width 281 height 706
click at [1096, 370] on input "$ USD" at bounding box center [1093, 380] width 82 height 29
click at [1100, 433] on div "€ EUR" at bounding box center [1087, 425] width 69 height 31
type input "€ EUR"
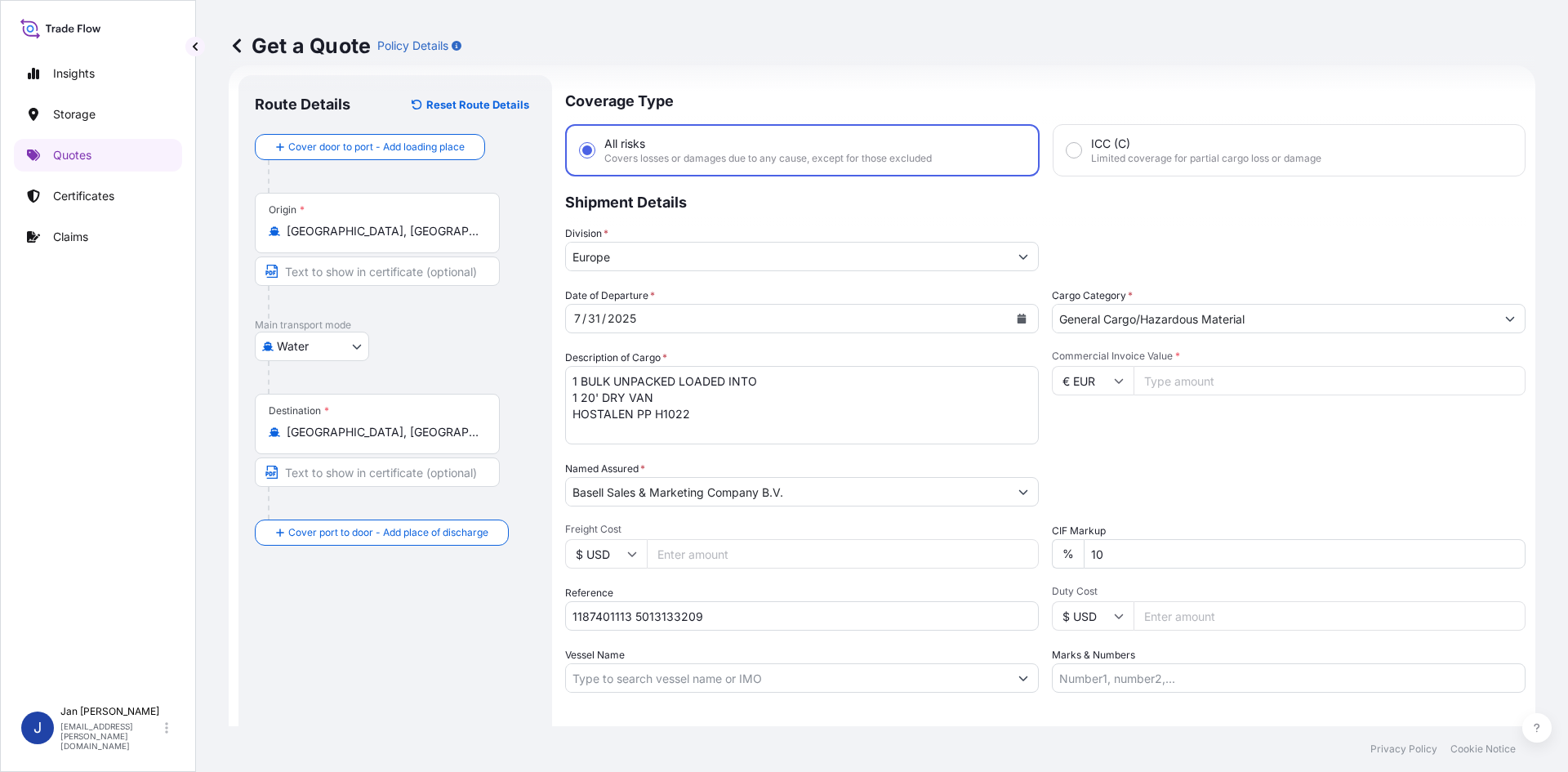
click at [1179, 378] on input "Commercial Invoice Value *" at bounding box center [1329, 380] width 392 height 29
click at [1156, 472] on div "Packing Category Type to search a container mode Please select a primary mode o…" at bounding box center [1289, 483] width 474 height 46
click at [1170, 382] on input "2508520" at bounding box center [1329, 380] width 392 height 29
type input "25085.20"
click at [1192, 403] on div "Commercial Invoice Value * € EUR 25085.20" at bounding box center [1289, 397] width 474 height 95
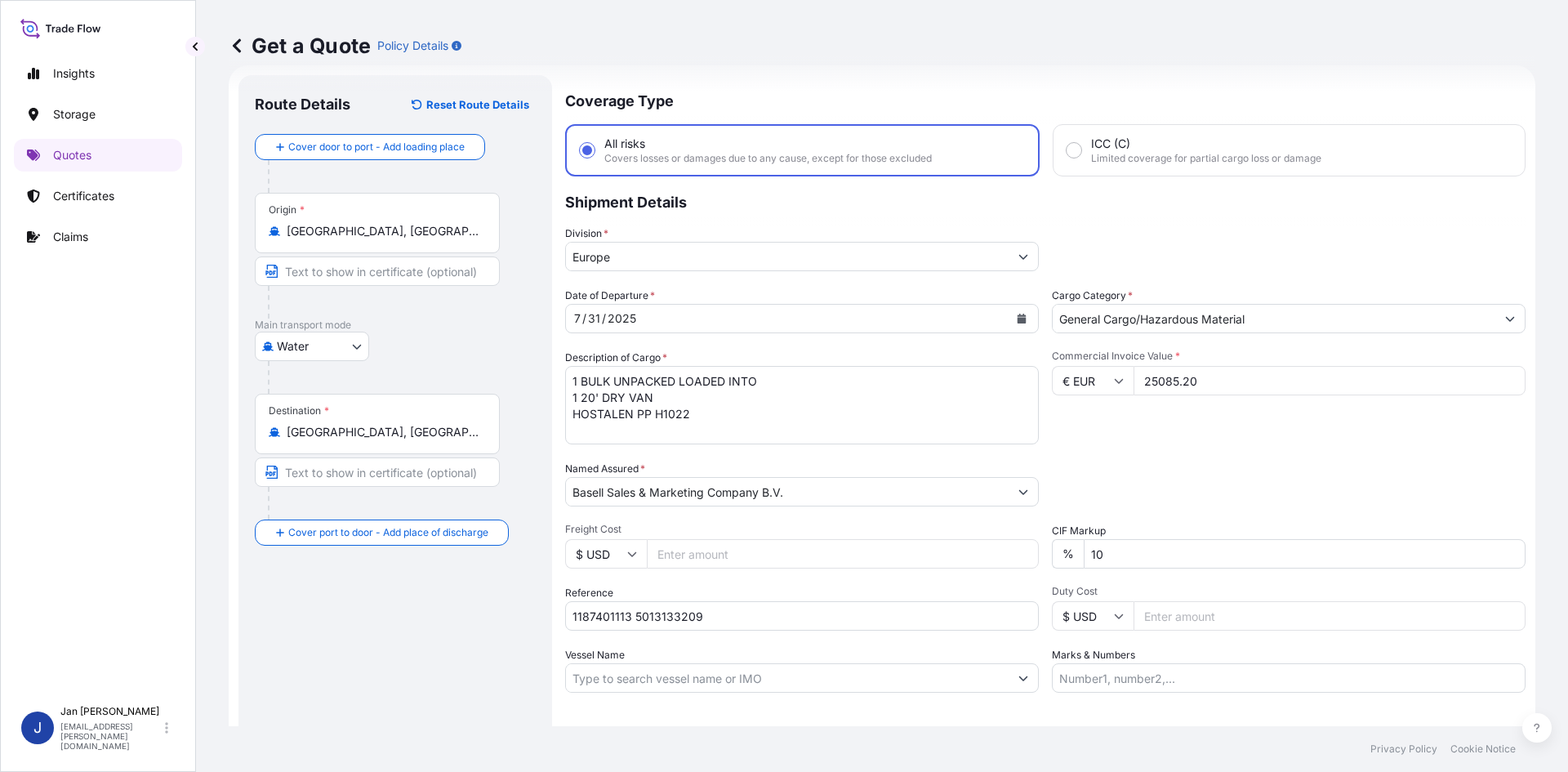
scroll to position [124, 0]
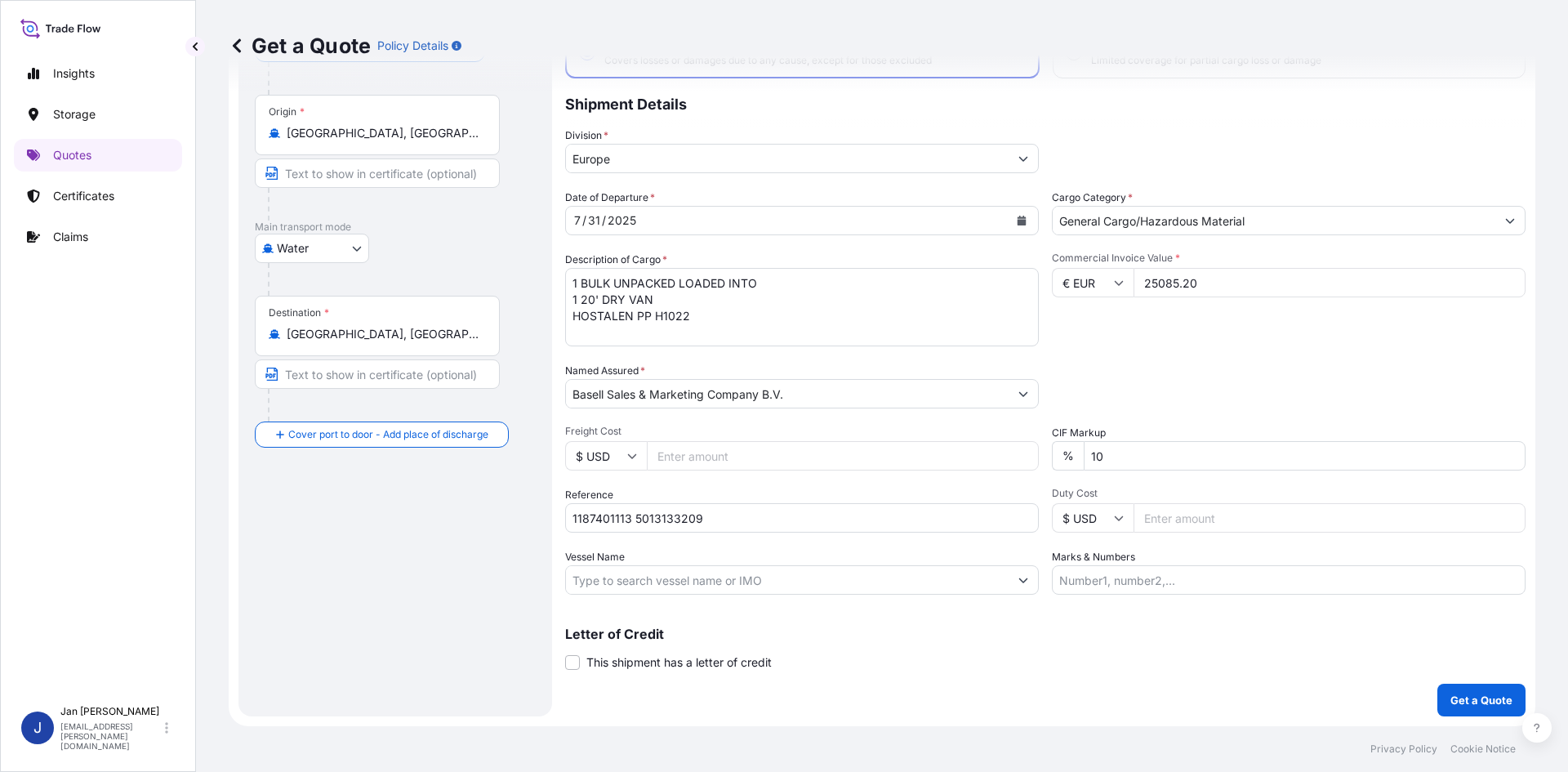
click at [1450, 692] on p "Get a Quote" at bounding box center [1481, 700] width 62 height 17
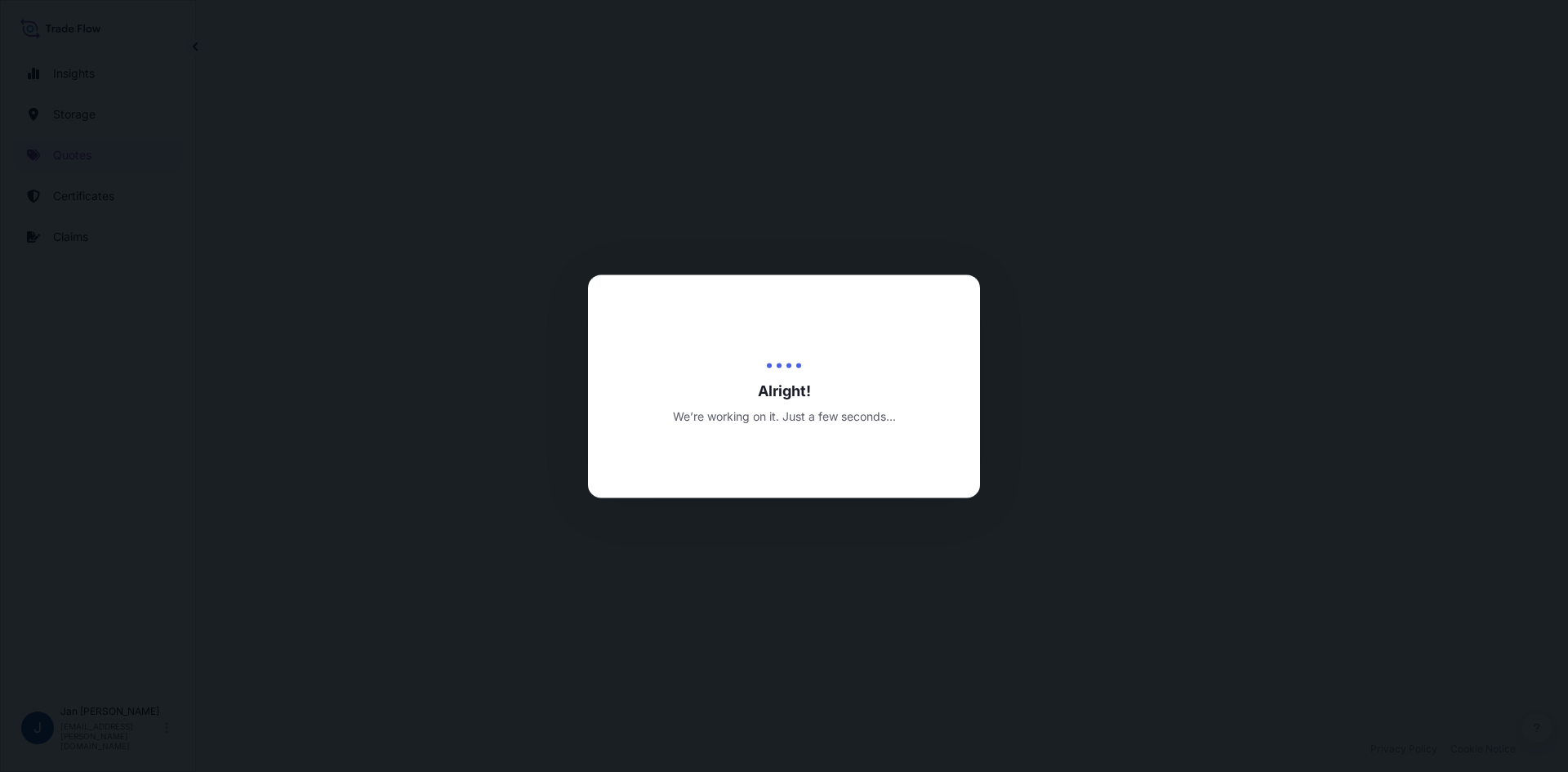
select select "Water"
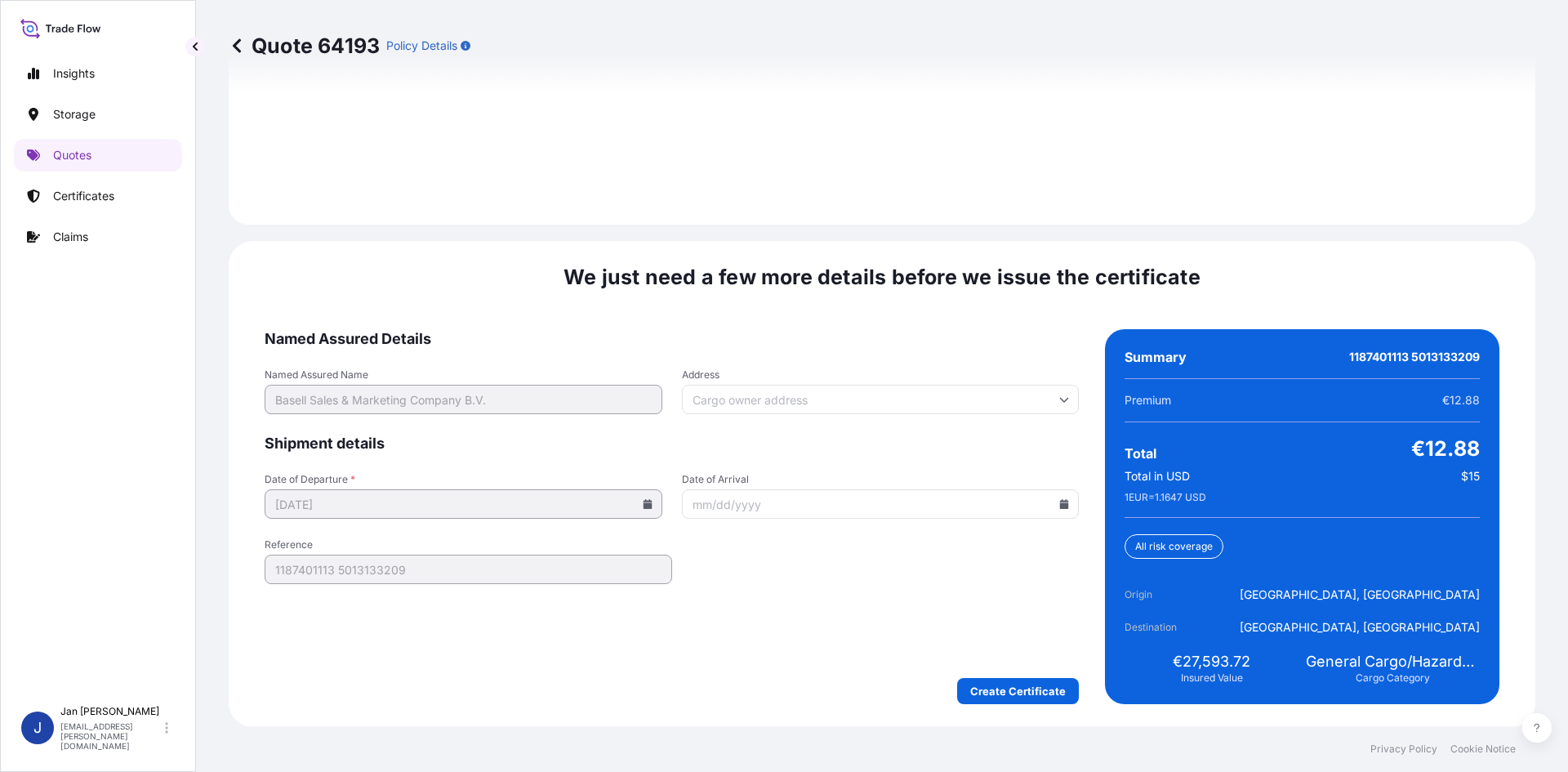
scroll to position [2342, 0]
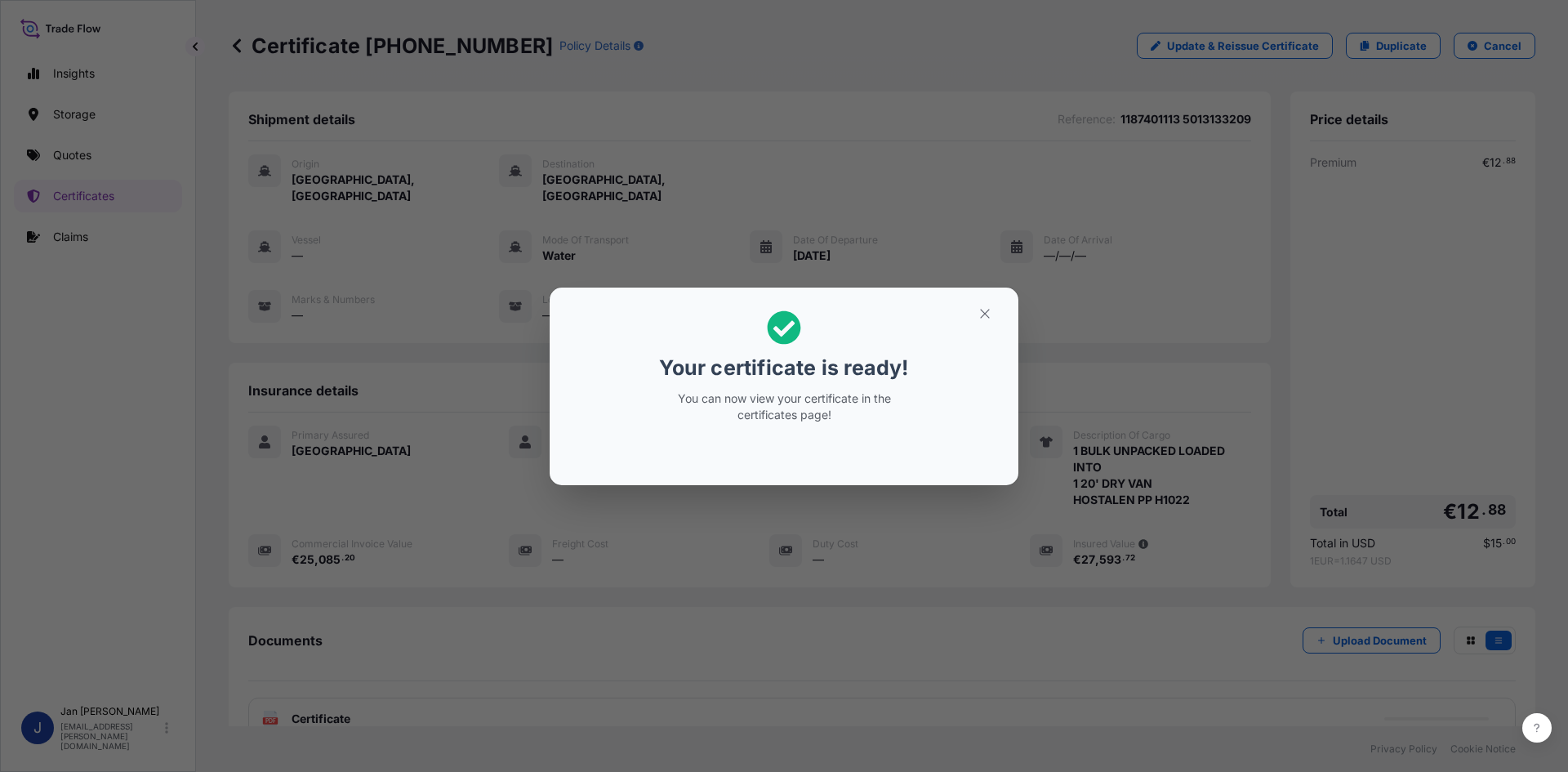
click at [1020, 585] on div "Your certificate is ready! You can now view your certificate in the certificate…" at bounding box center [784, 386] width 1568 height 772
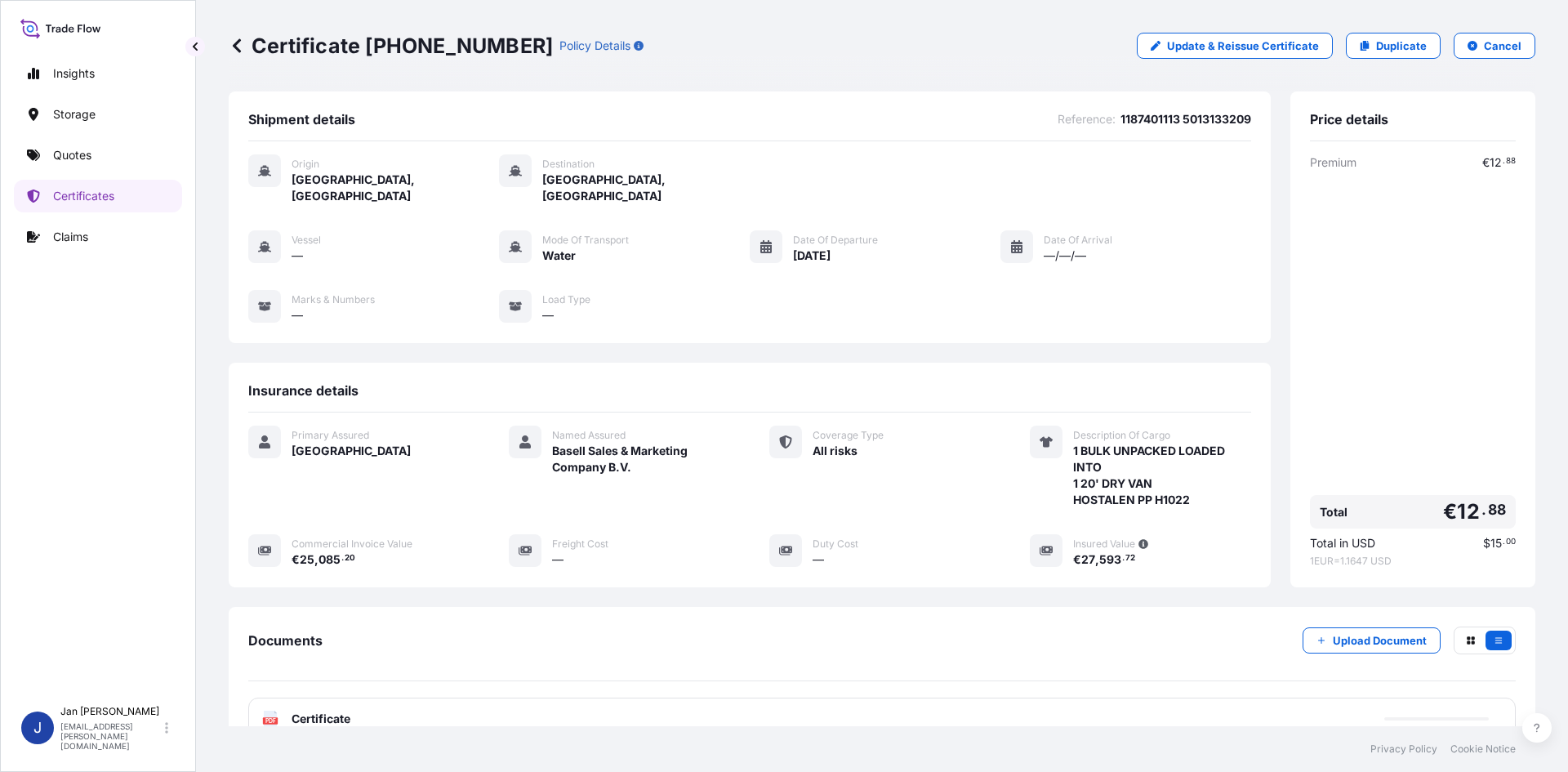
click at [534, 697] on div "PDF Certificate" at bounding box center [882, 718] width 1268 height 42
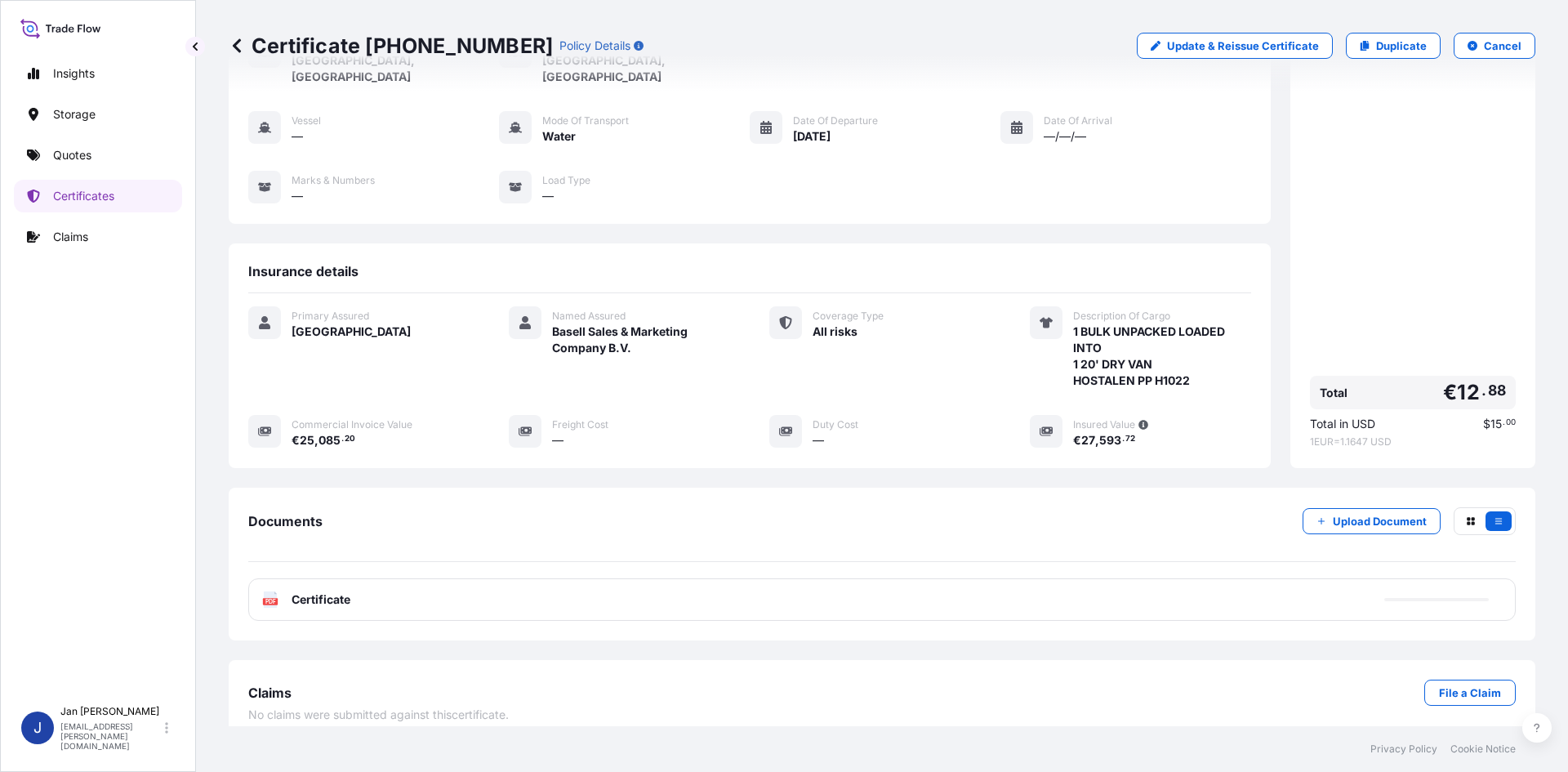
click at [486, 592] on div "PDF Certificate" at bounding box center [882, 599] width 1268 height 42
click at [486, 592] on div "PDF Certificate" at bounding box center [882, 599] width 1268 height 42
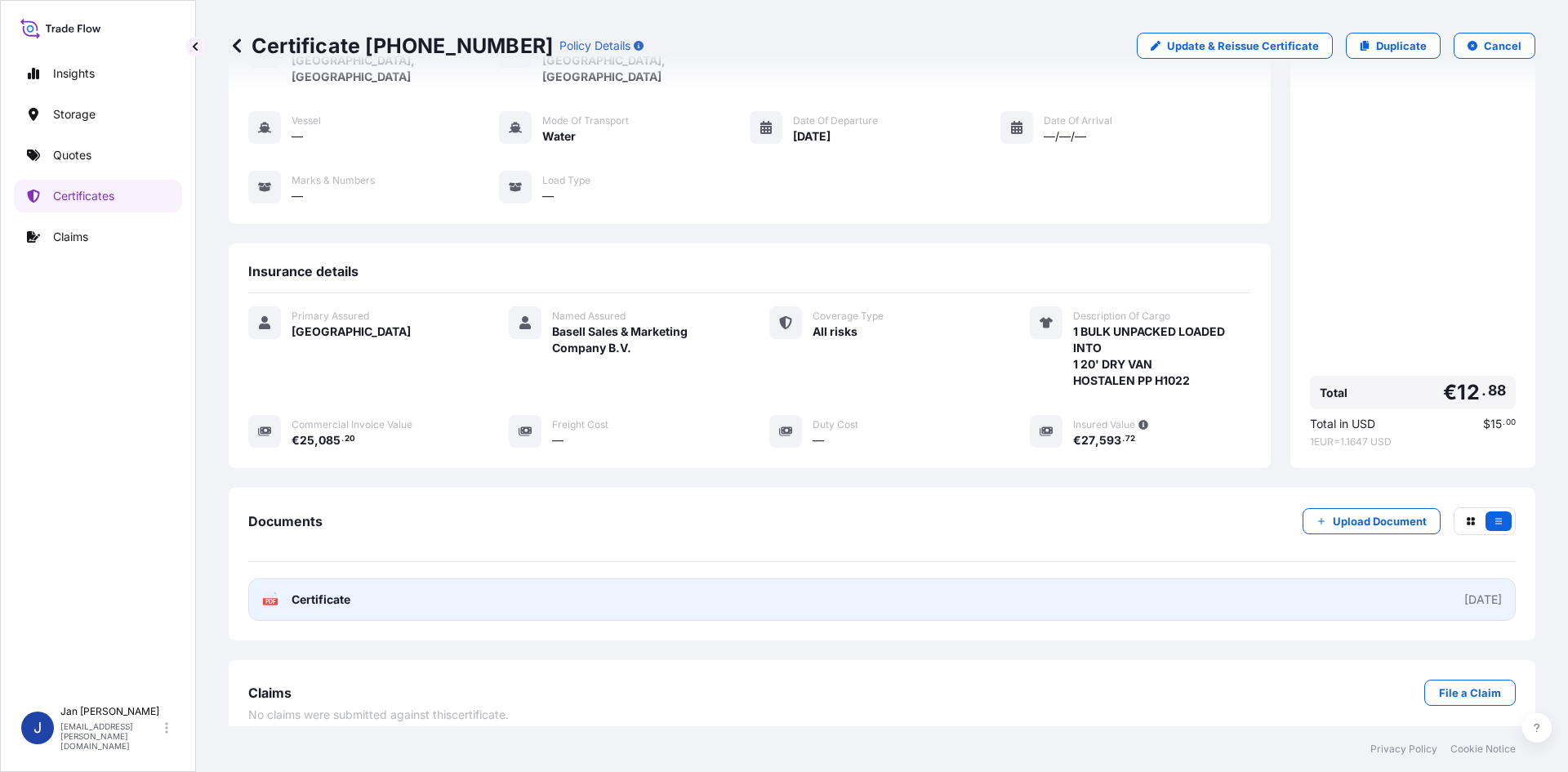
click at [490, 599] on link "PDF Certificate [DATE]" at bounding box center [882, 599] width 1268 height 42
